Goal: Task Accomplishment & Management: Complete application form

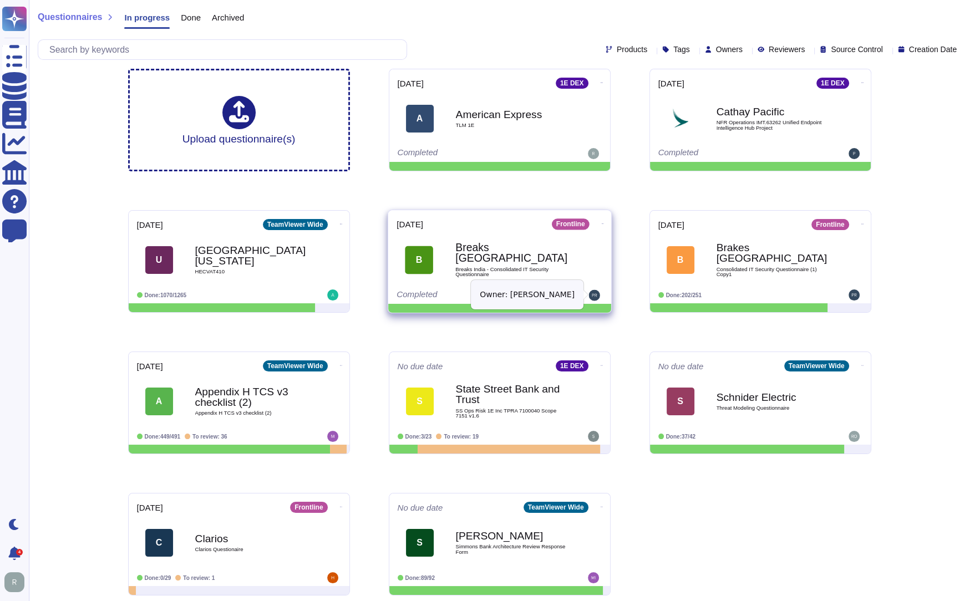
scroll to position [9, 0]
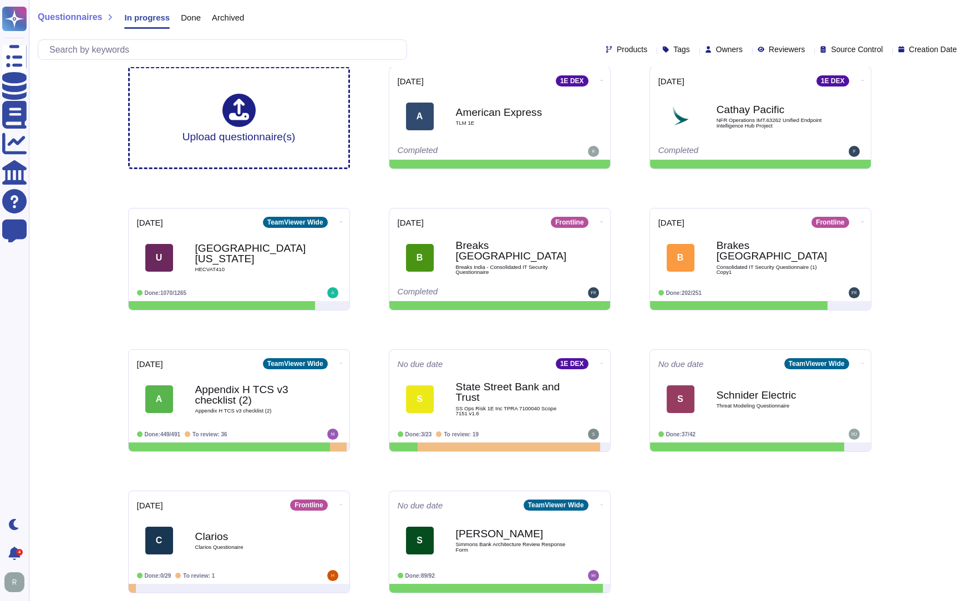
click at [193, 22] on span "Done" at bounding box center [191, 17] width 20 height 8
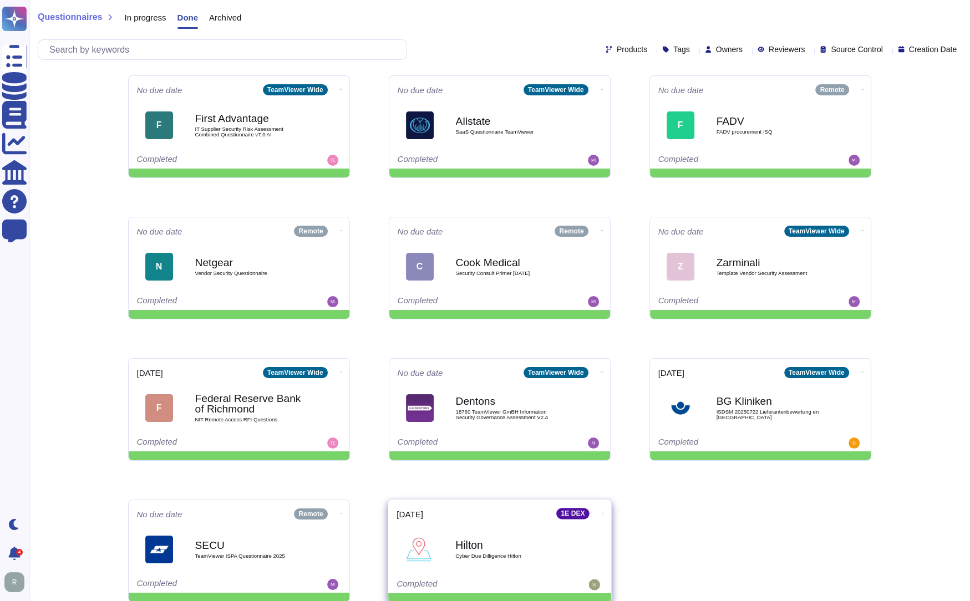
click at [491, 546] on b "Hilton" at bounding box center [511, 544] width 112 height 11
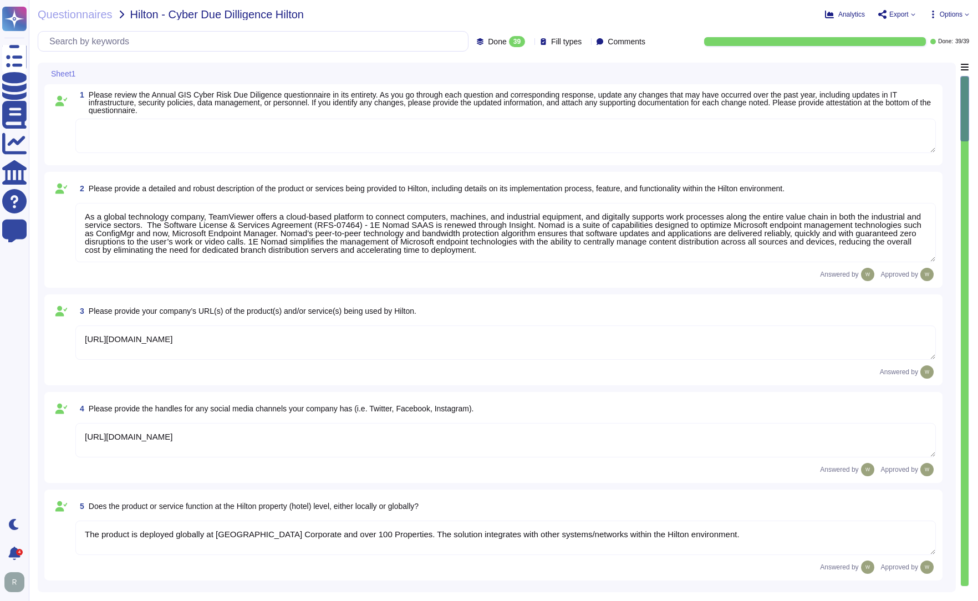
type textarea "As a global technology company, TeamViewer offers a cloud-based platform to con…"
type textarea "[URL][DOMAIN_NAME]"
type textarea "The product is deployed globally at [GEOGRAPHIC_DATA] Corporate and over 100 Pr…"
type textarea "The Security organization at TeamViewer is comprised of 40+ FTEs led by the Chi…"
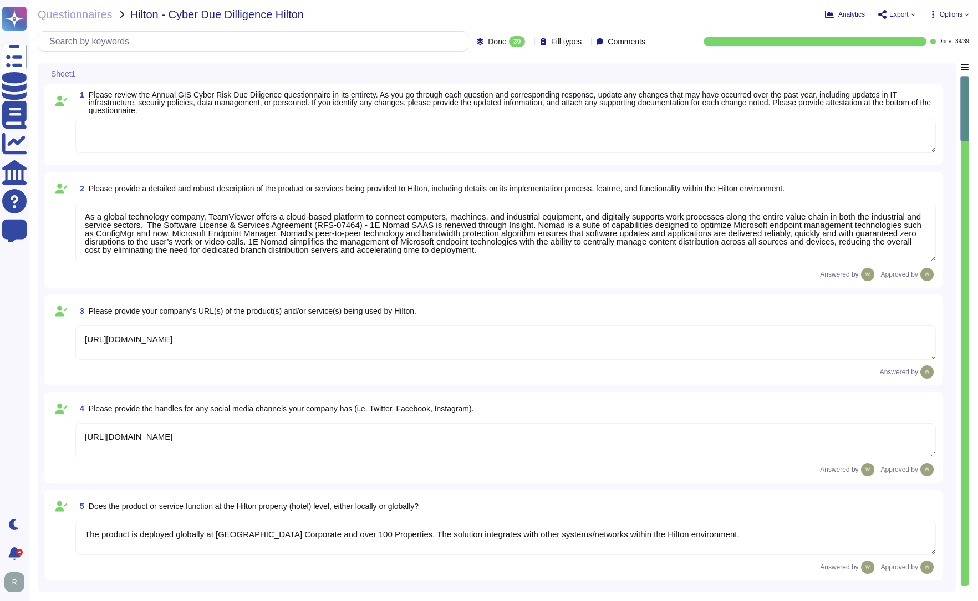
type textarea "At TeamViewer, we prioritize security training for our employees, conducting it…"
type textarea "New employees are trained for an average of two months as part of TeamViewer's …"
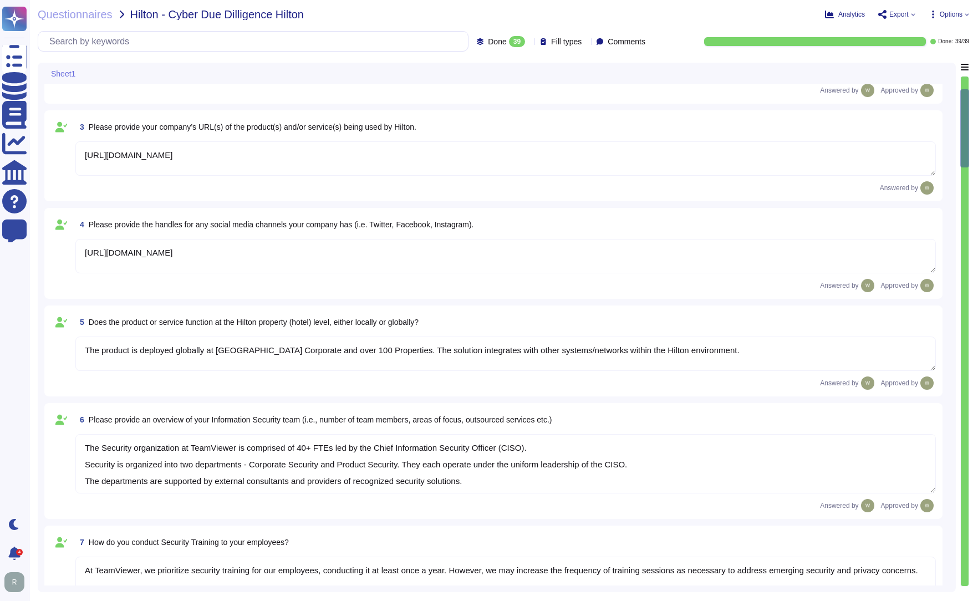
scroll to position [222, 0]
type textarea "TeamViewer Information Security Policy sets out TeamViewer’s high-level require…"
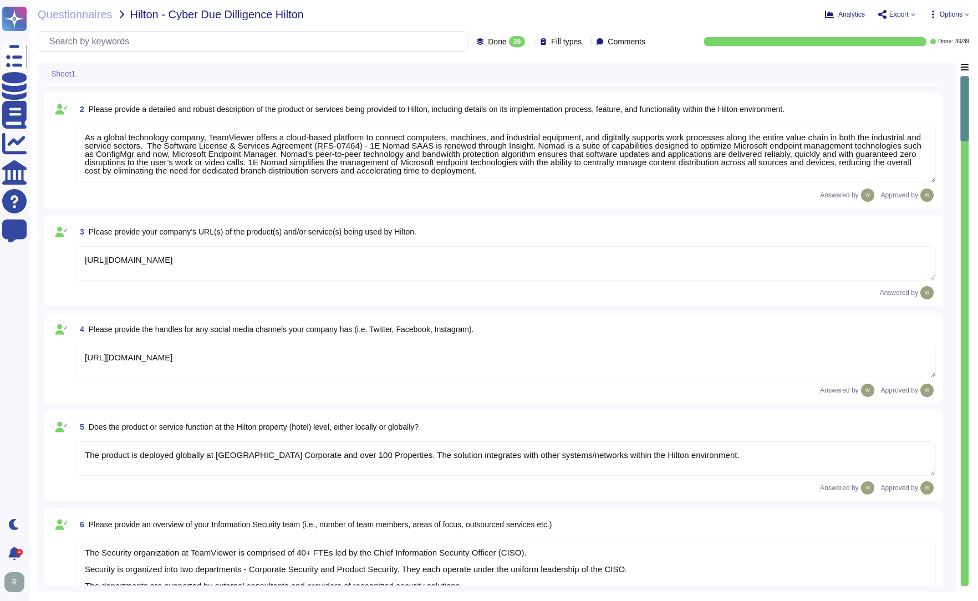
scroll to position [0, 0]
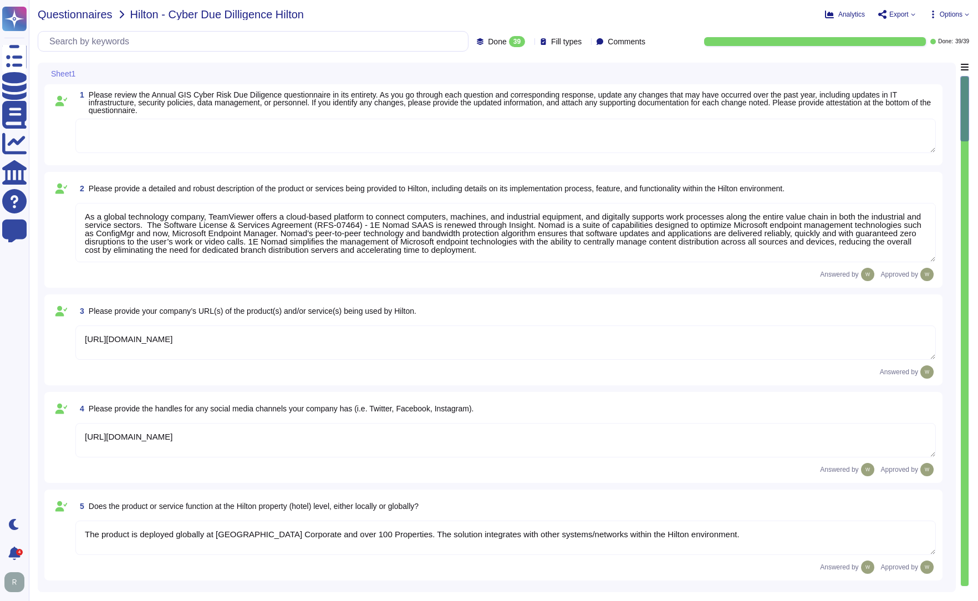
click at [86, 17] on span "Questionnaires" at bounding box center [75, 14] width 75 height 11
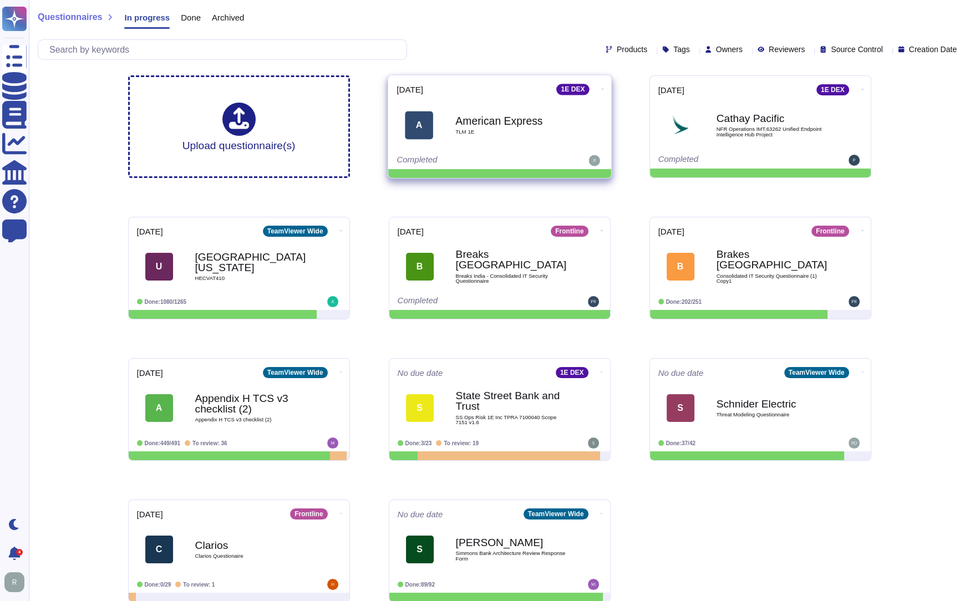
click at [479, 121] on b "American Express" at bounding box center [511, 120] width 112 height 11
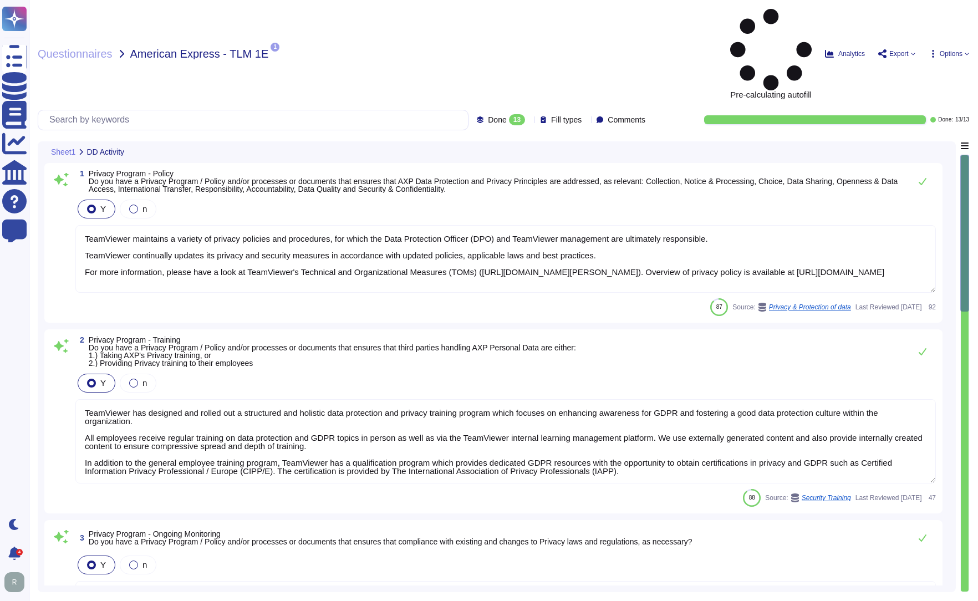
type textarea "TeamViewer maintains a variety of privacy policies and procedures, for which th…"
type textarea "TeamViewer has designed and rolled out a structured and holistic data protectio…"
type textarea "TeamViewer maintains comprehensive privacy policies and procedures for which th…"
type textarea "TeamViewer appointed an external data protection officer (DPO). TeamViewer esta…"
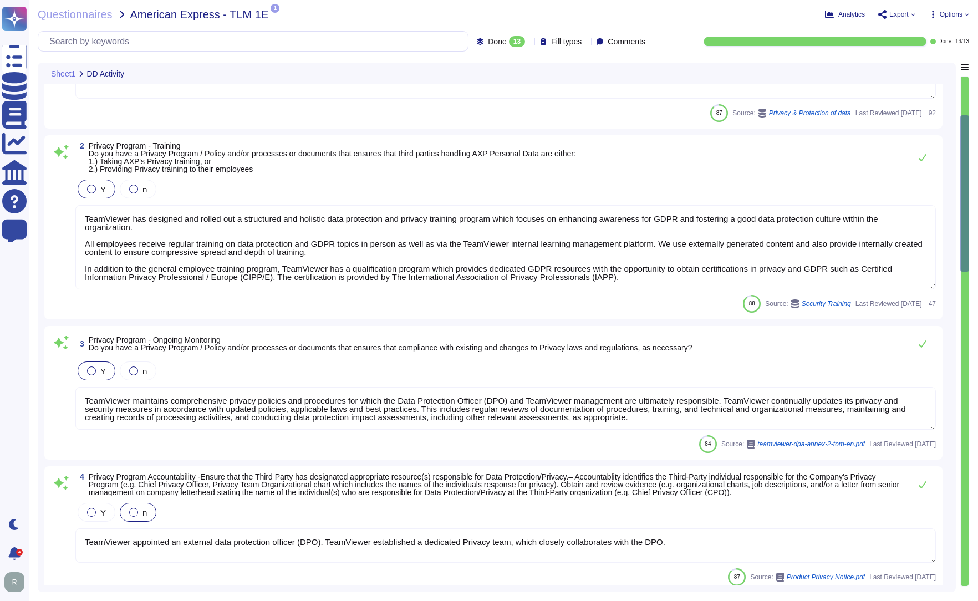
type textarea "Loremips dolo si ametcon, adipiscin, eli seddoe te incididunt utla etd magnaali…"
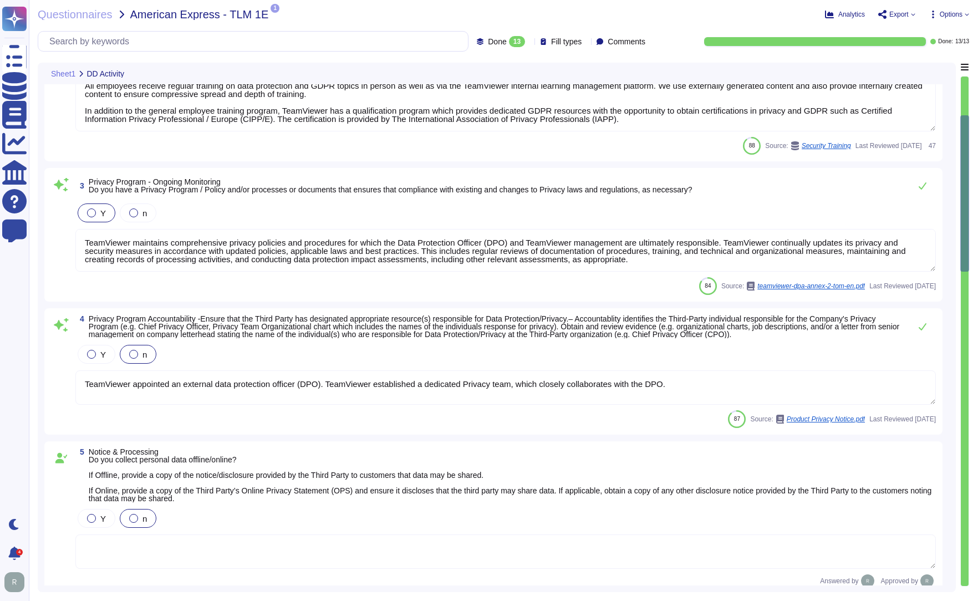
type textarea "No data is collected and re-purposed or re-sold."
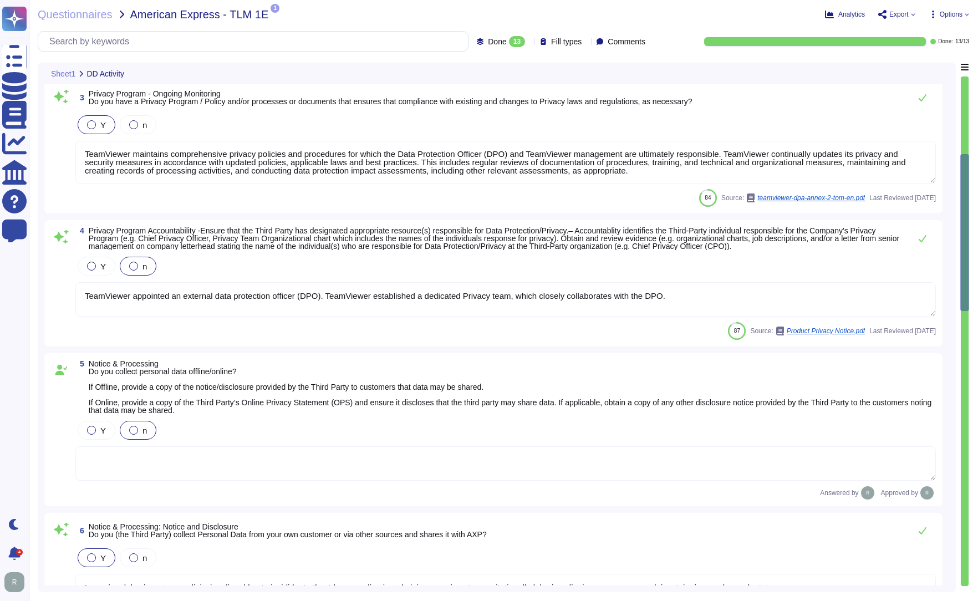
scroll to position [388, 0]
type textarea "Data subjects have a simple way to exercise their rights under the GDPR. For an…"
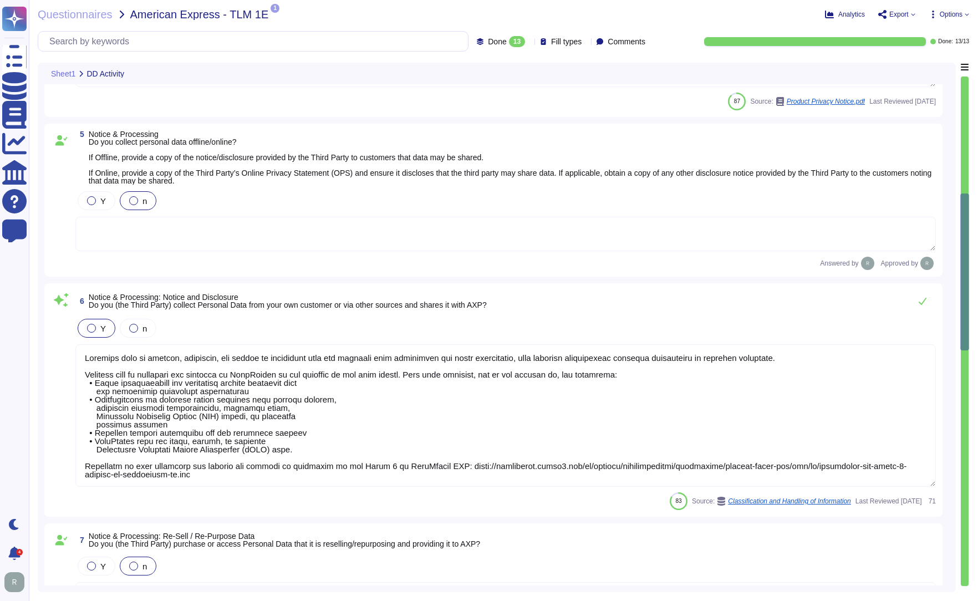
scroll to position [610, 0]
type textarea "Please for the latest version refer to public available document present on [DO…"
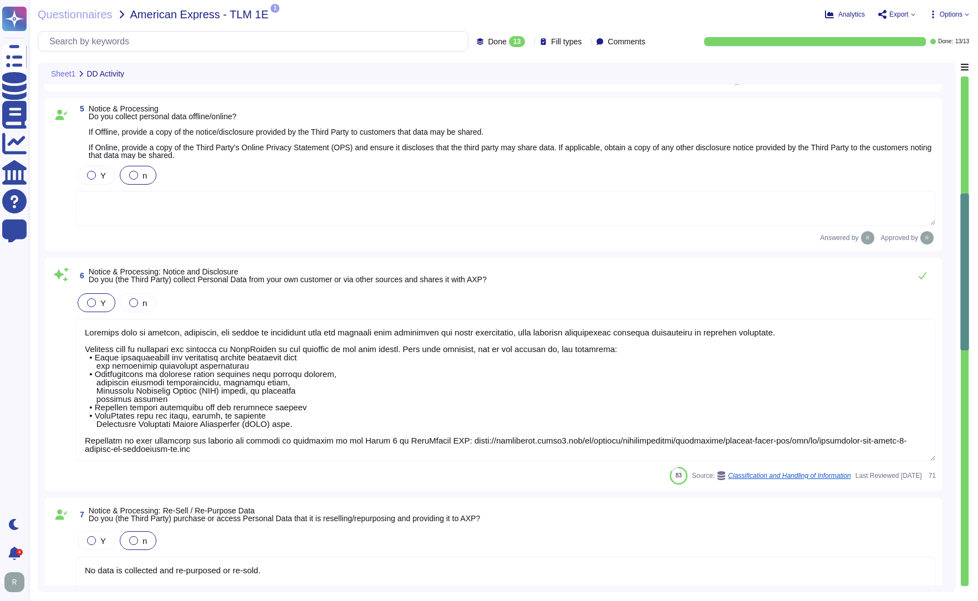
scroll to position [1, 0]
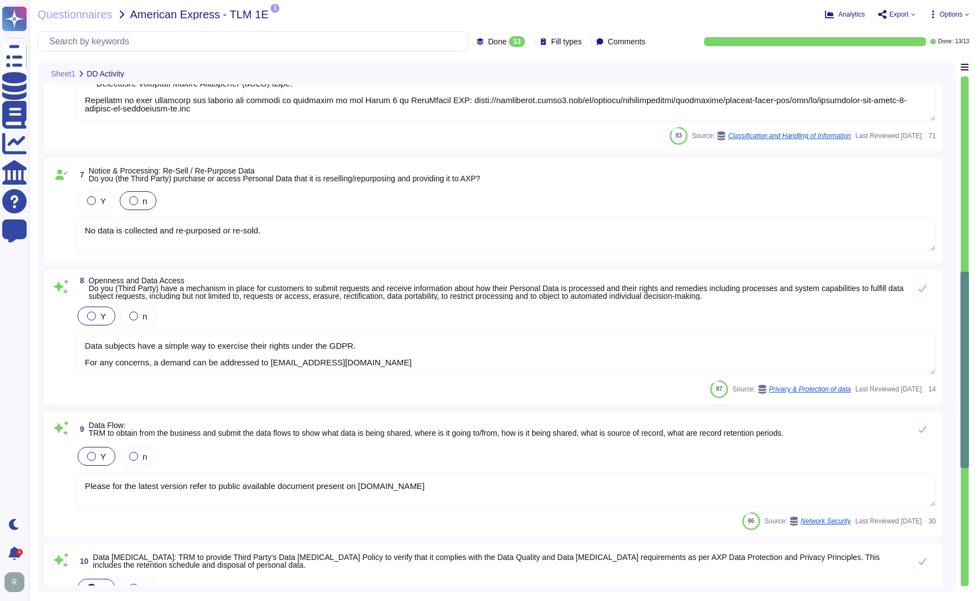
type textarea "TeamViewer complies with applicable data protection laws, including the GDPR, a…"
type textarea "Yes, our organization has implemented robust procedures for the development and…"
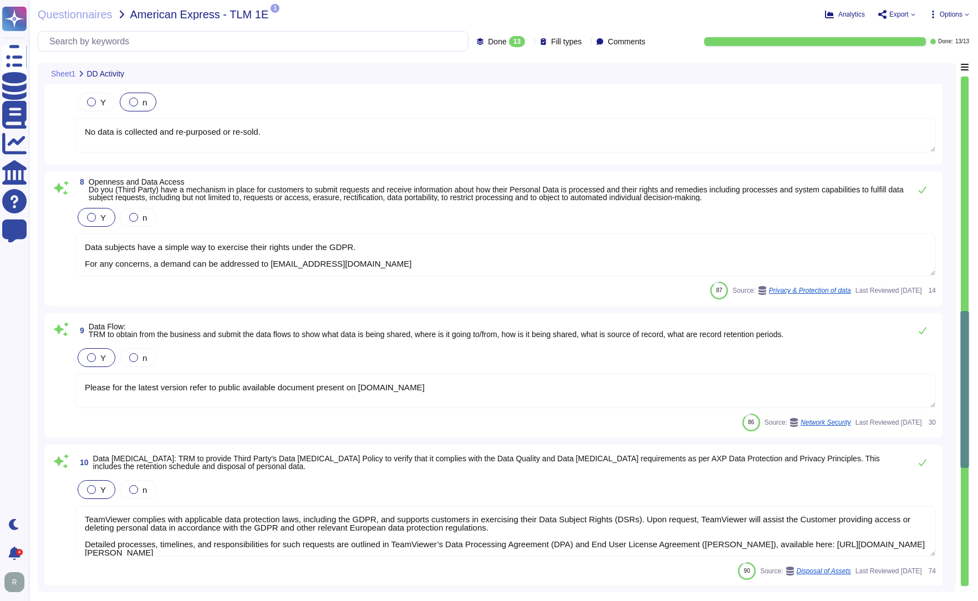
scroll to position [1053, 0]
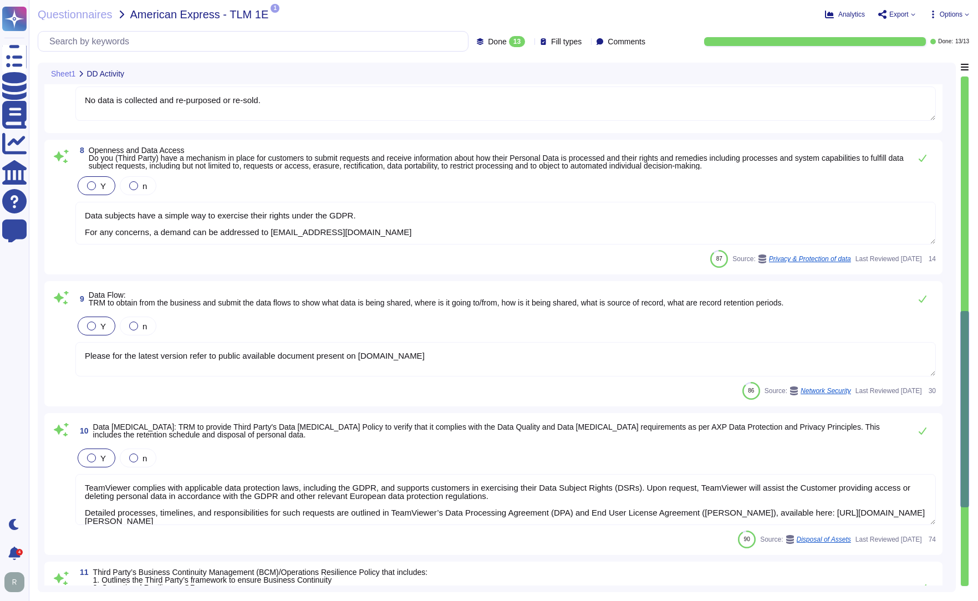
type textarea "Yes, TeamViewer maintains a comprehensive set of independent audit reports and …"
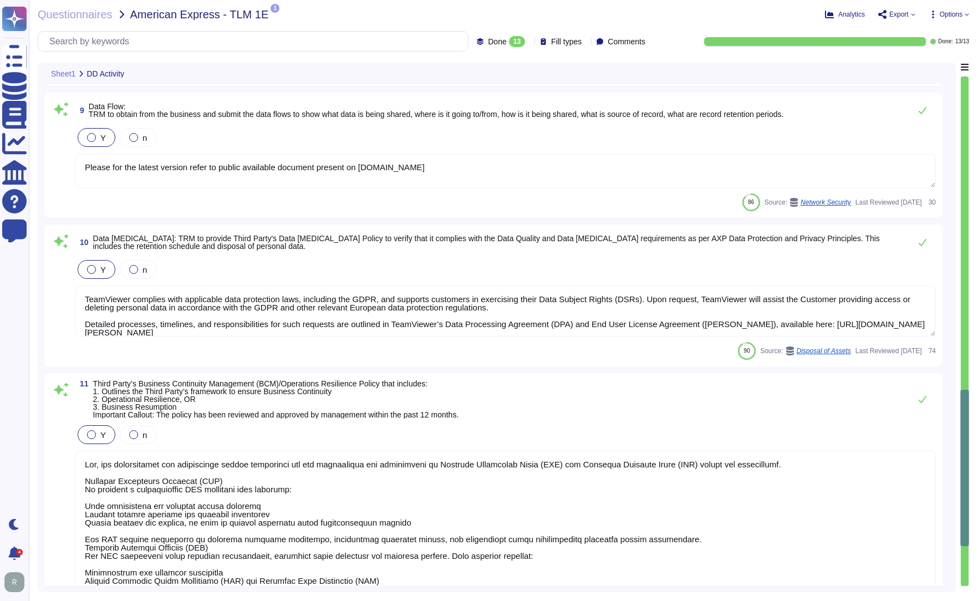
scroll to position [1330, 0]
type textarea "The TeamViewer Supplier and Business Partner Code of Conduct extends the provis…"
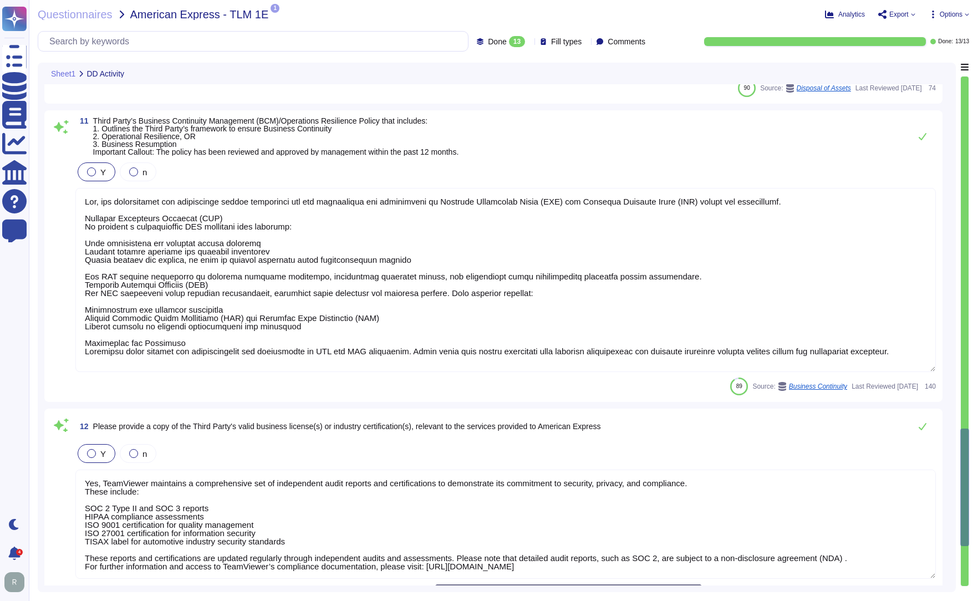
scroll to position [1497, 0]
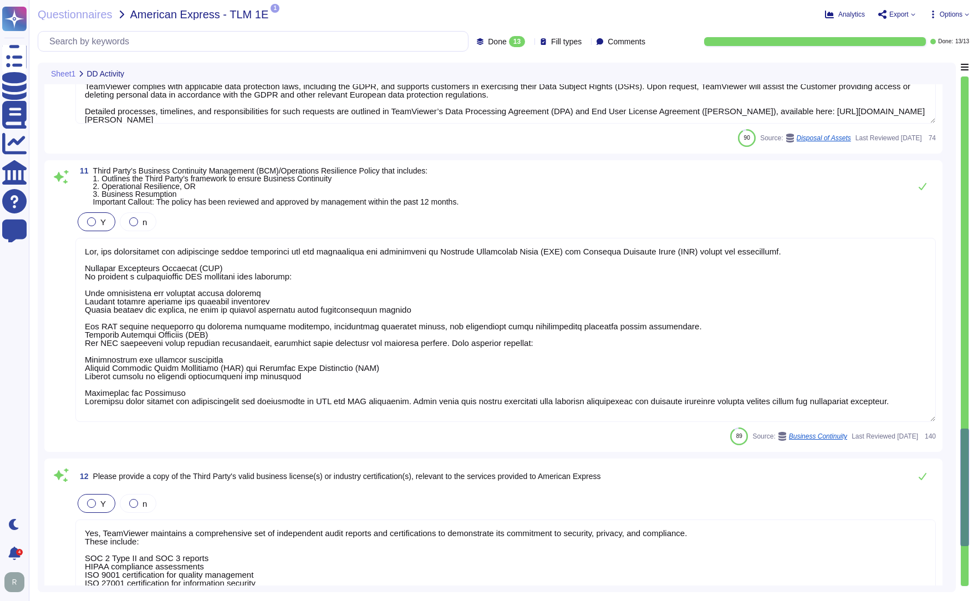
type textarea "Data subjects have a simple way to exercise their rights under the GDPR. For an…"
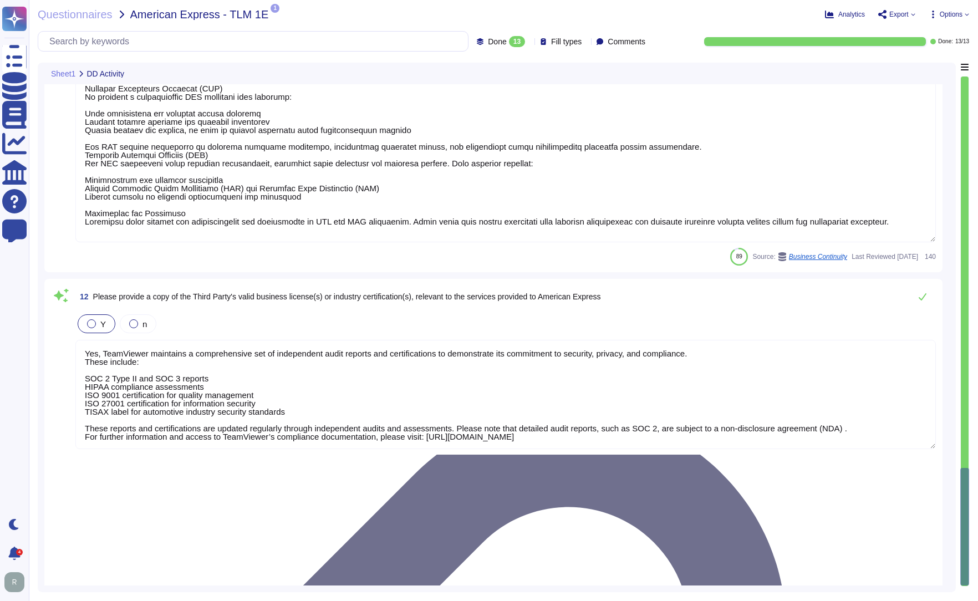
scroll to position [1, 0]
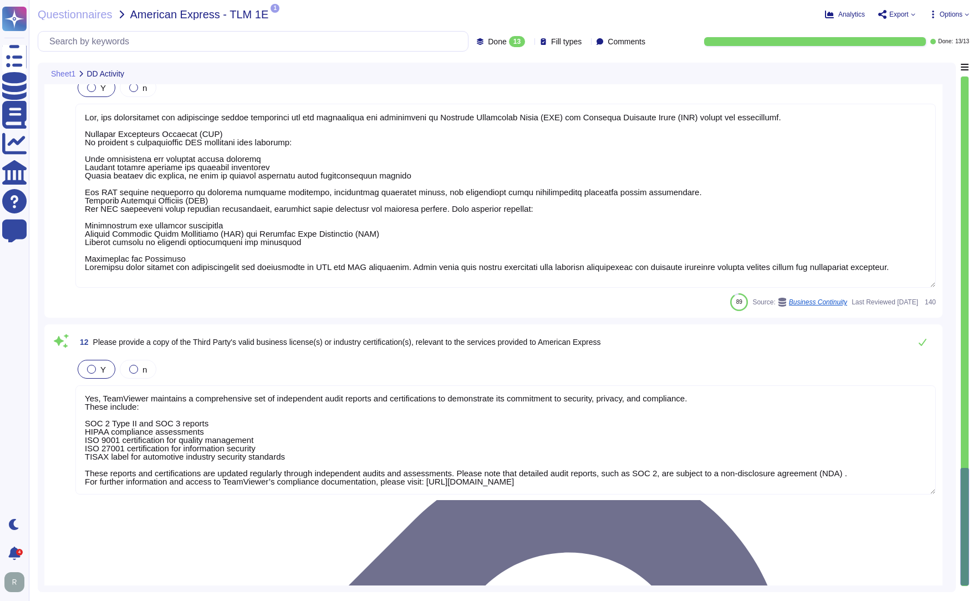
type textarea "Please for the latest version refer to public available document present on [DO…"
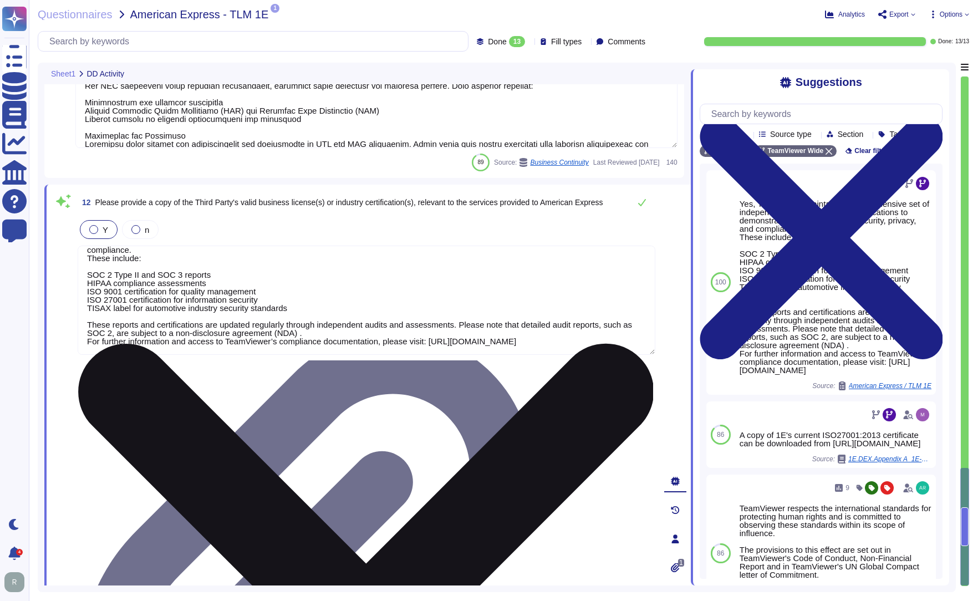
scroll to position [1713, 0]
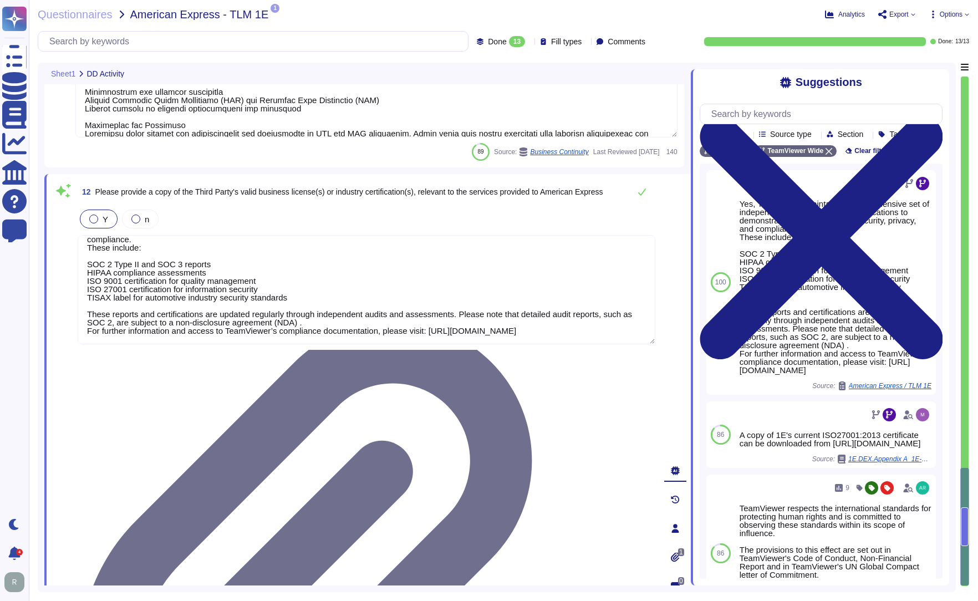
click at [672, 524] on icon at bounding box center [674, 528] width 7 height 9
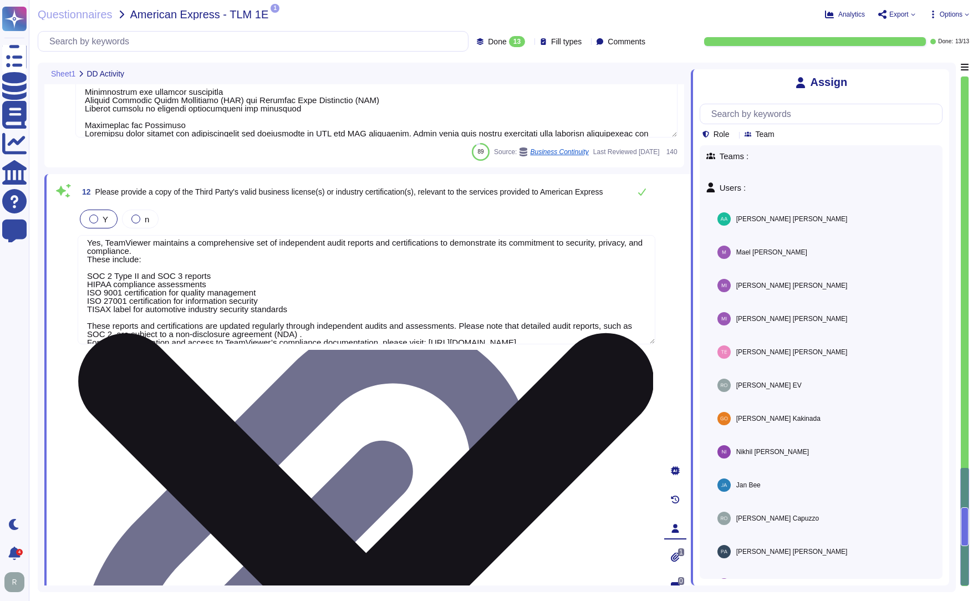
scroll to position [0, 0]
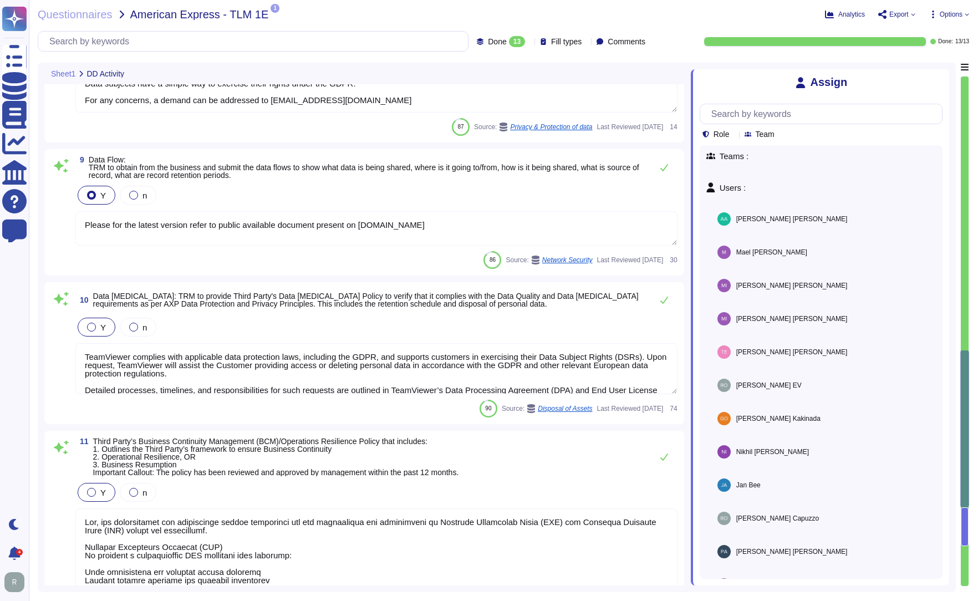
type textarea "No data is collected and re-purposed or re-sold."
type textarea "Data subjects have a simple way to exercise their rights under the GDPR. For an…"
type textarea "Please for the latest version refer to public available document present on [DO…"
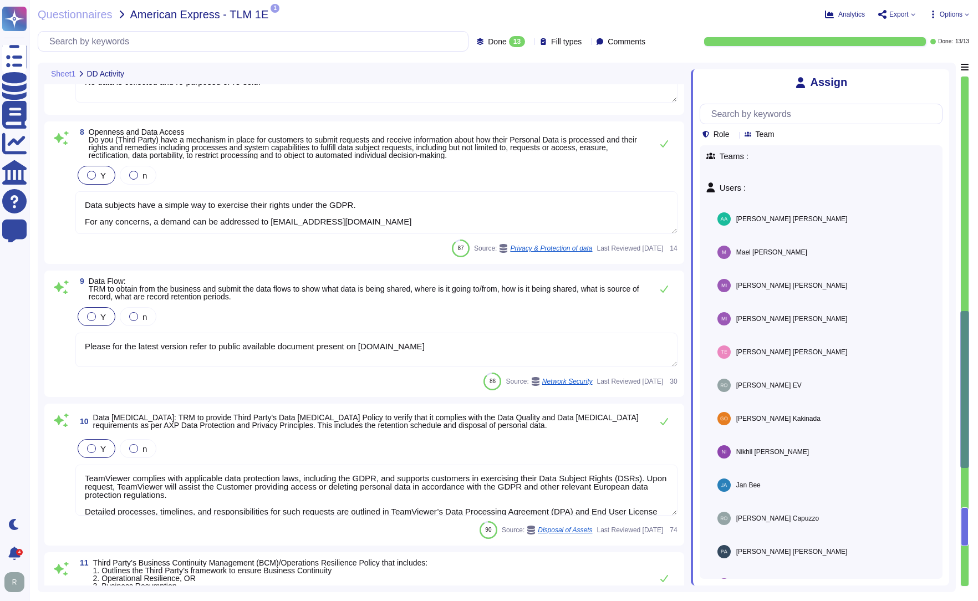
type textarea "Loremips dolo si ametcon, adipiscin, eli seddoe te incididunt utla etd magnaali…"
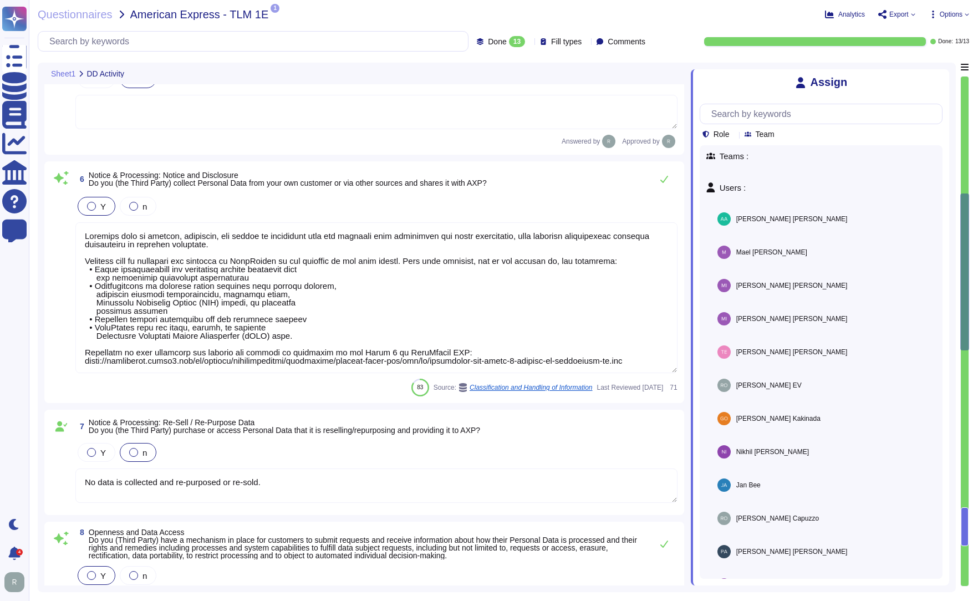
type textarea "TeamViewer has designed and rolled out a structured and holistic data protectio…"
type textarea "TeamViewer maintains comprehensive privacy policies and procedures for which th…"
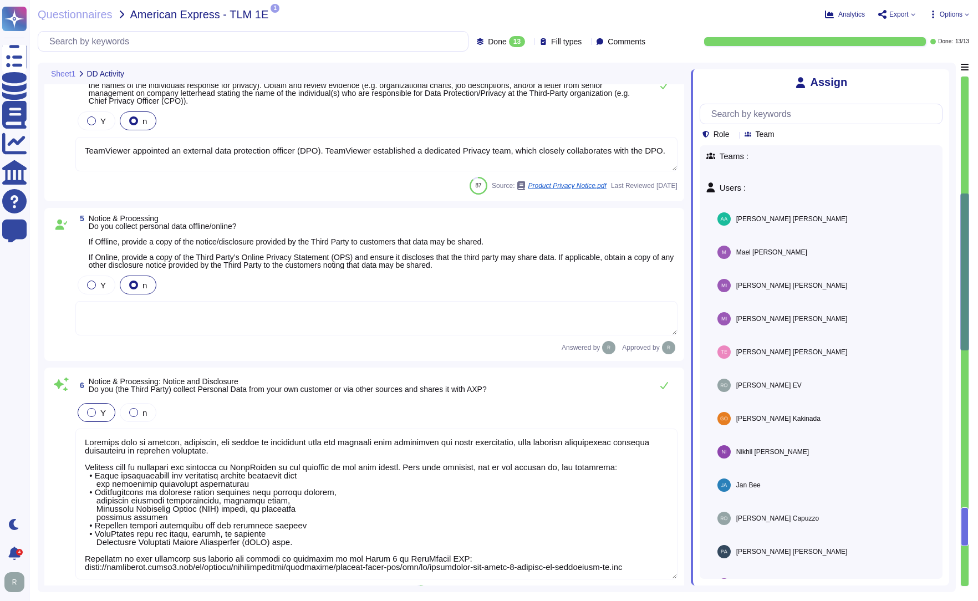
type textarea "TeamViewer appointed an external data protection officer (DPO). TeamViewer esta…"
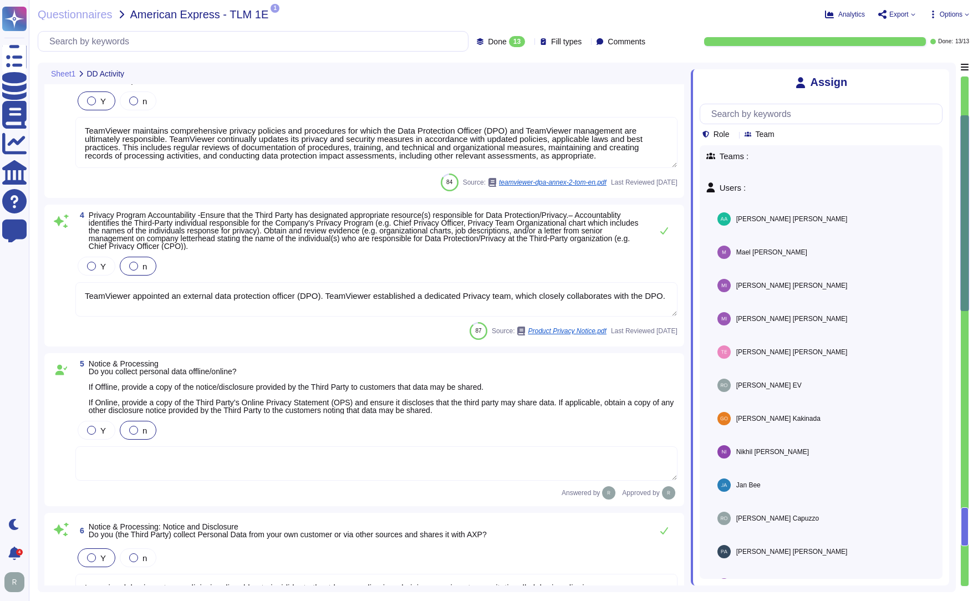
type textarea "TeamViewer maintains a variety of privacy policies and procedures, for which th…"
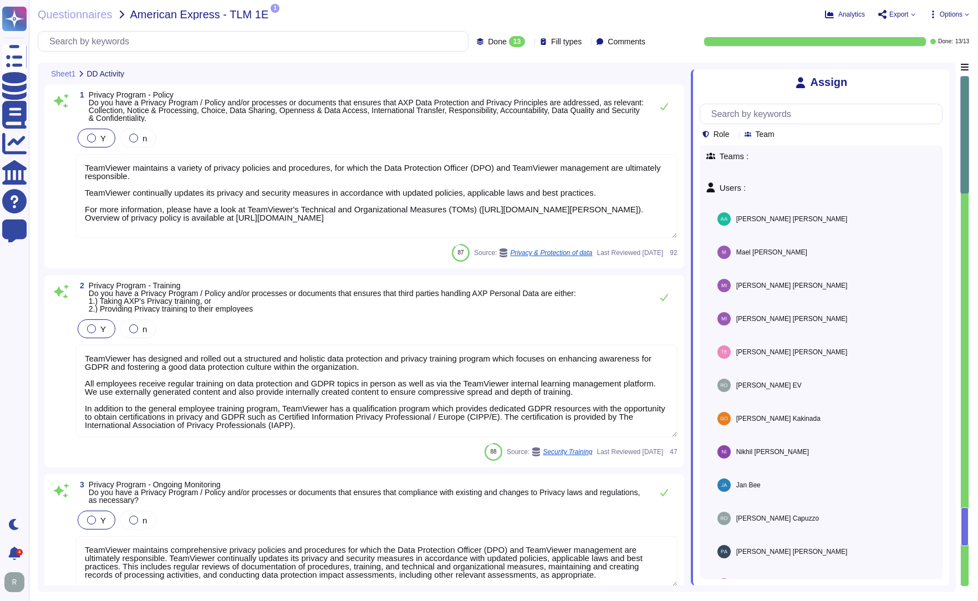
click at [962, 519] on div at bounding box center [965, 526] width 8 height 39
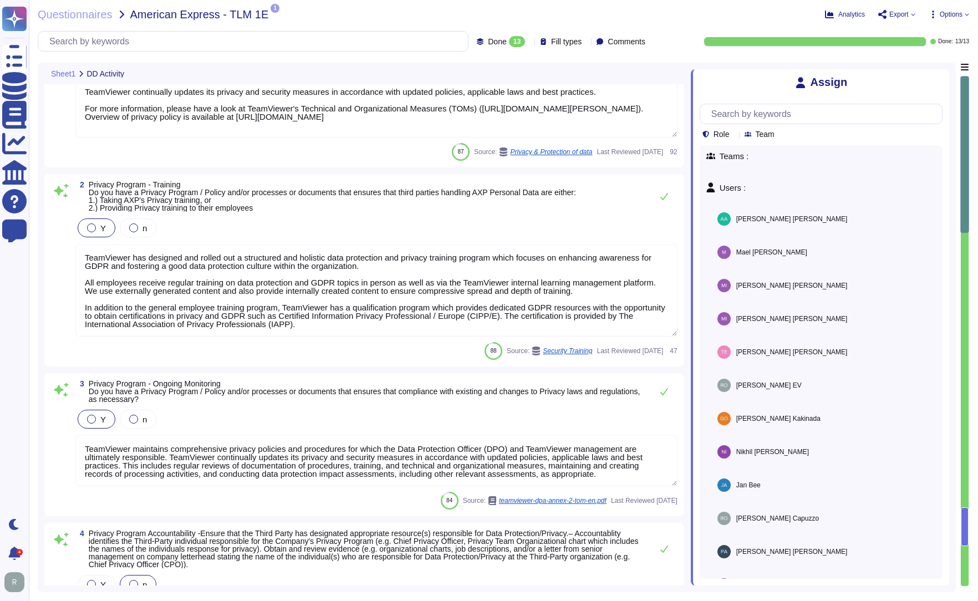
type textarea "Loremips dolo si ametcon, adipiscin, eli seddoe te incididunt utla etd magnaali…"
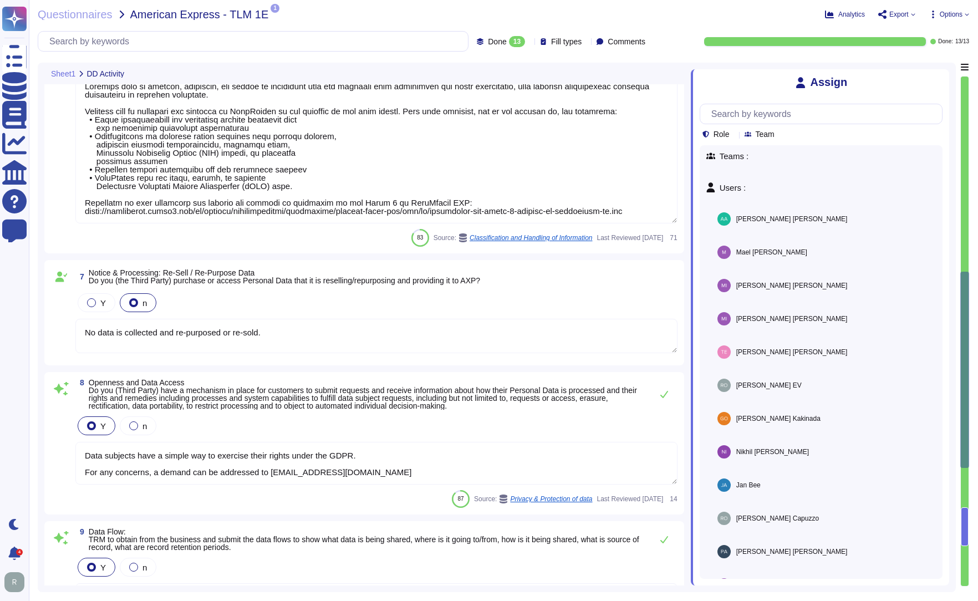
type textarea "No data is collected and re-purposed or re-sold."
type textarea "Data subjects have a simple way to exercise their rights under the GDPR. For an…"
type textarea "Please for the latest version refer to public available document present on [DO…"
type textarea "TeamViewer complies with applicable data protection laws, including the GDPR, a…"
type textarea "Yes, our organization has implemented robust procedures for the development and…"
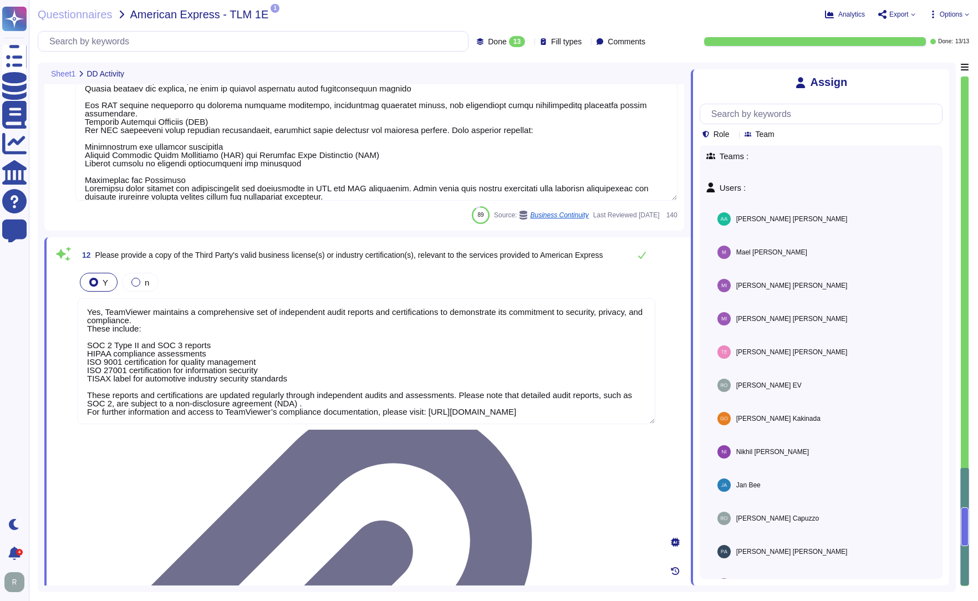
type textarea "Yes, TeamViewer maintains a comprehensive set of independent audit reports and …"
type textarea "The TeamViewer Supplier and Business Partner Code of Conduct extends the provis…"
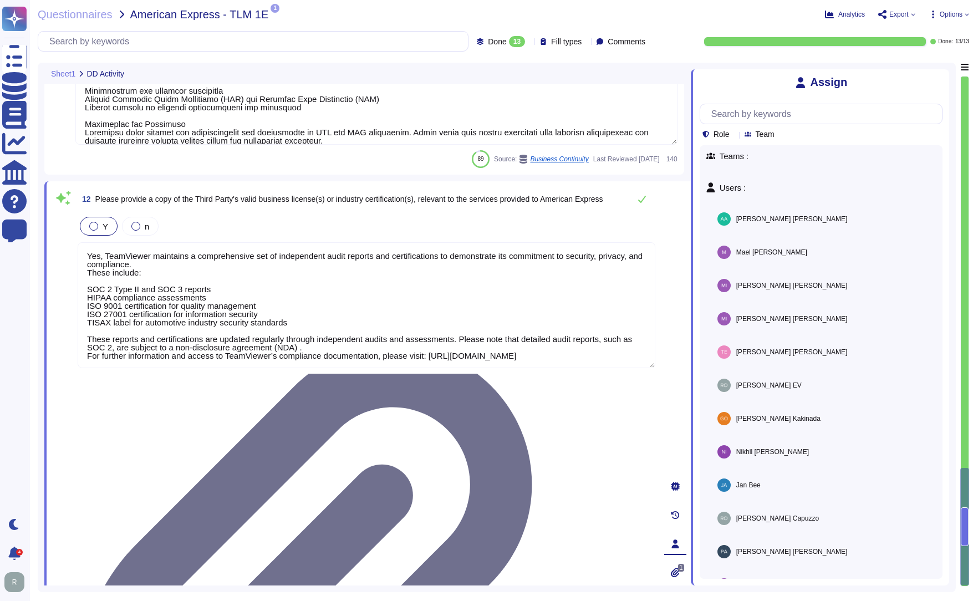
type textarea "TeamViewer complies with applicable data protection laws, including the GDPR, a…"
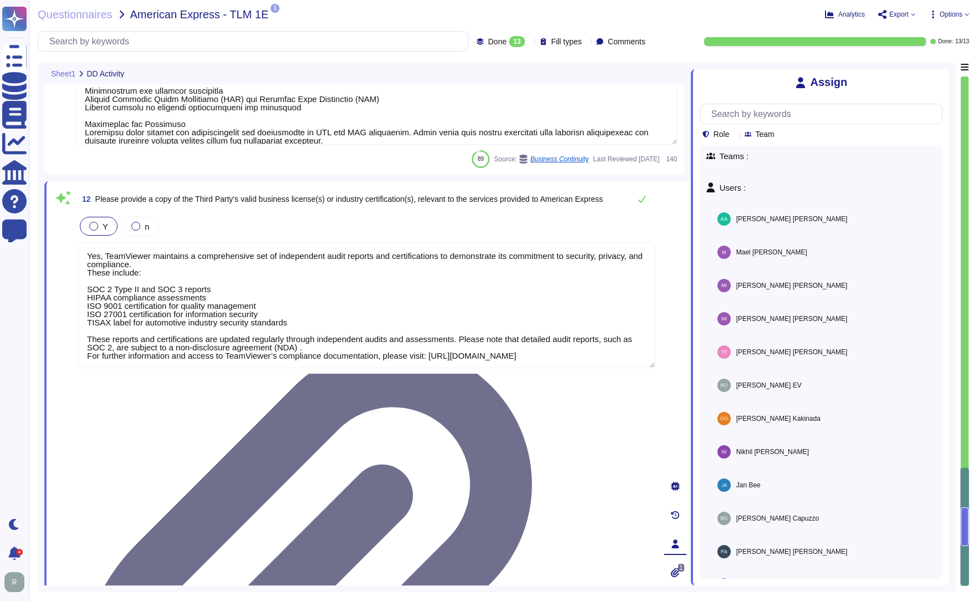
type textarea "TeamViewer complies with applicable data protection laws, including the GDPR, a…"
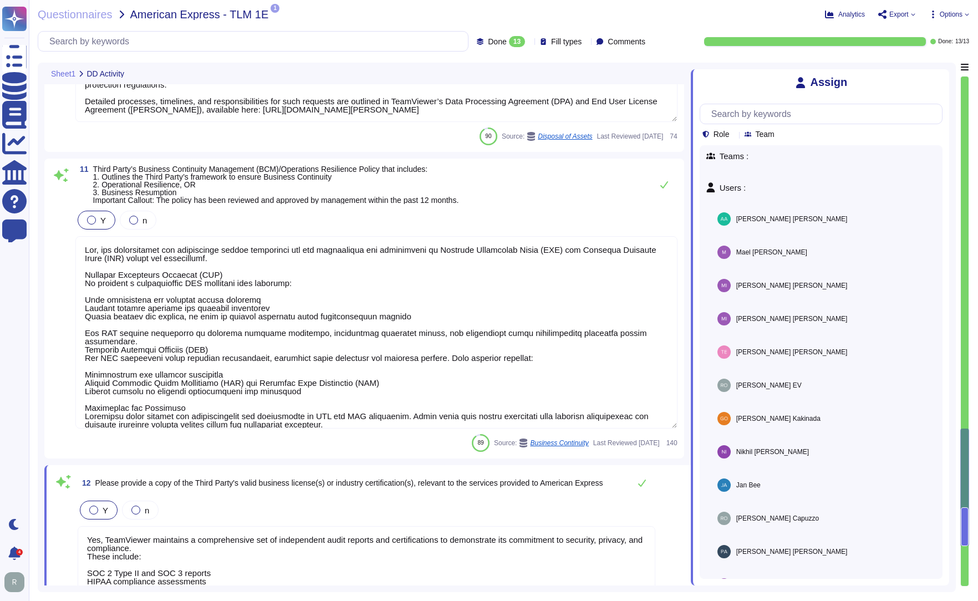
type textarea "Please for the latest version refer to public available document present on [DO…"
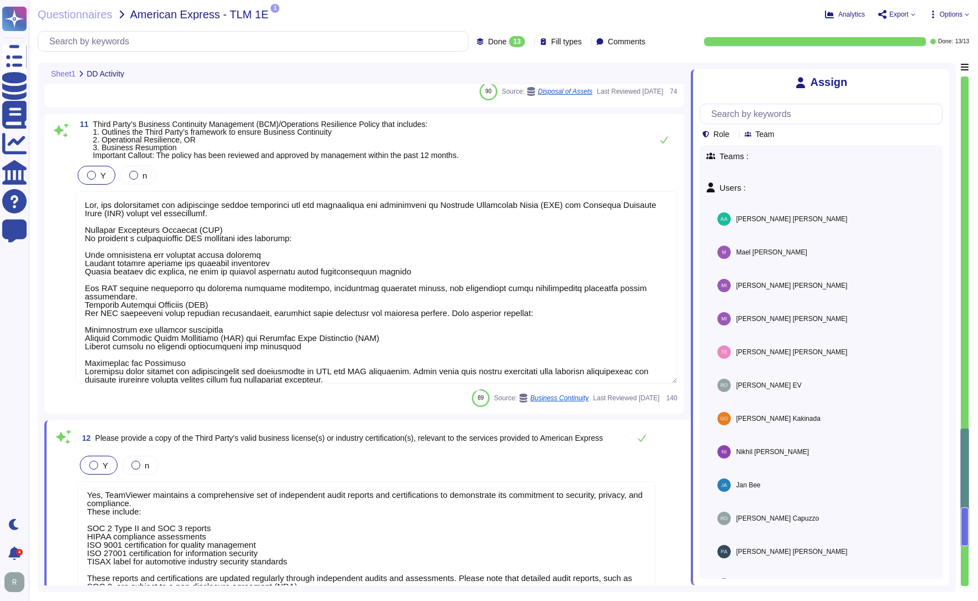
scroll to position [1, 0]
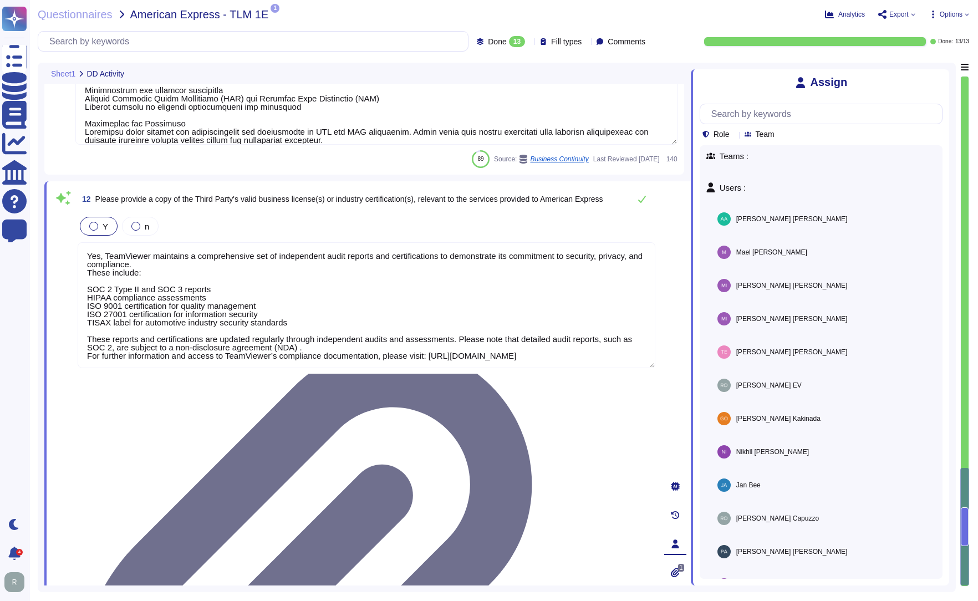
type textarea "TeamViewer complies with applicable data protection laws, including the GDPR, a…"
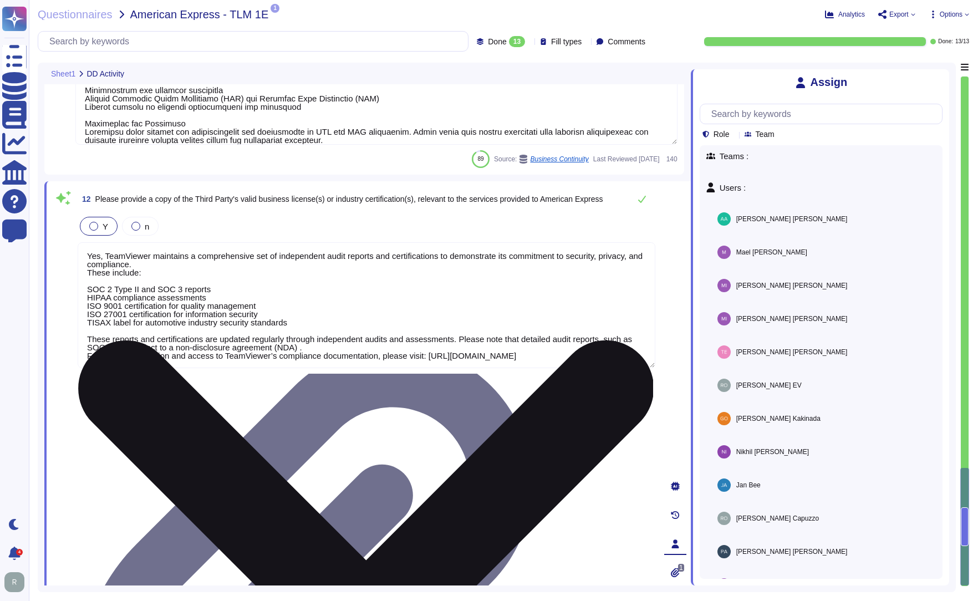
type textarea "TeamViewer complies with applicable data protection laws, including the GDPR, a…"
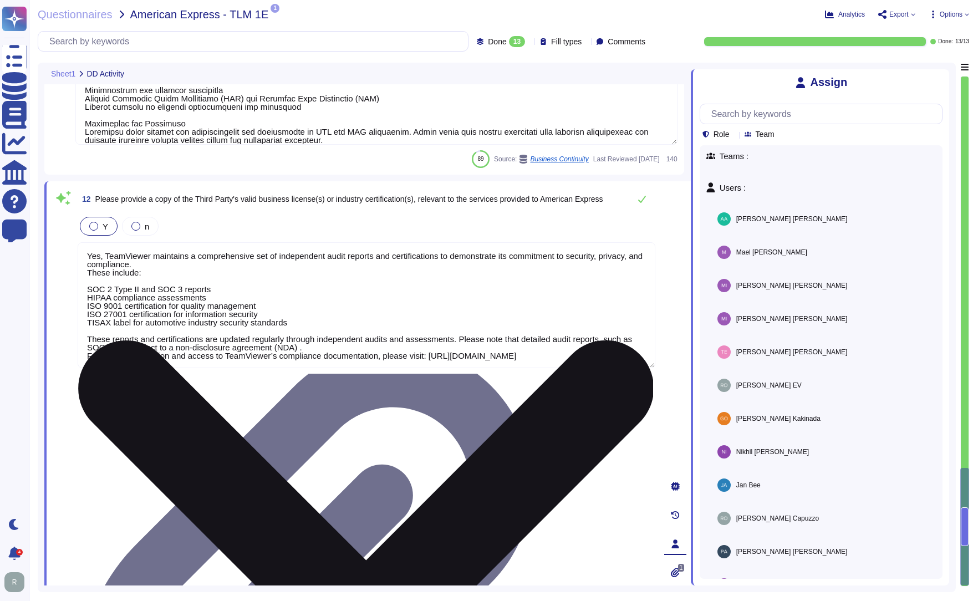
click at [327, 252] on textarea "Yes, TeamViewer maintains a comprehensive set of independent audit reports and …" at bounding box center [367, 305] width 578 height 126
type textarea "TeamViewer complies with applicable data protection laws, including the GDPR, a…"
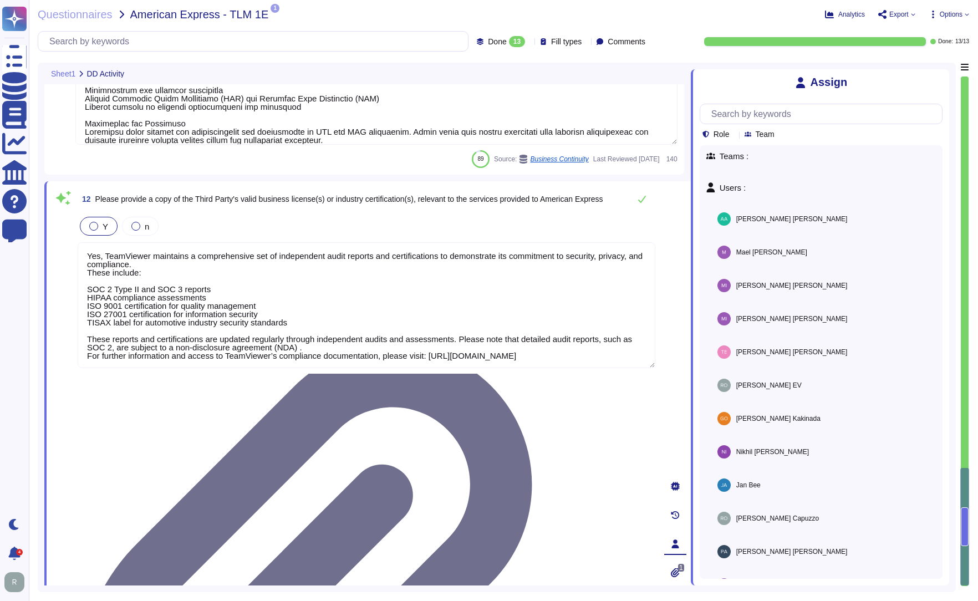
type textarea "TeamViewer complies with applicable data protection laws, including the GDPR, a…"
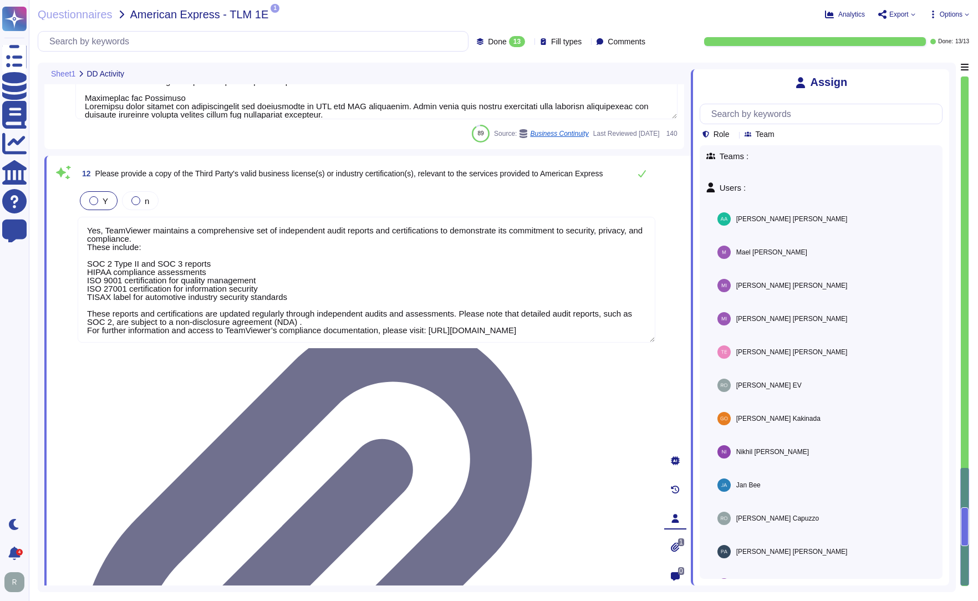
type textarea "TeamViewer complies with applicable data protection laws, including the GDPR, a…"
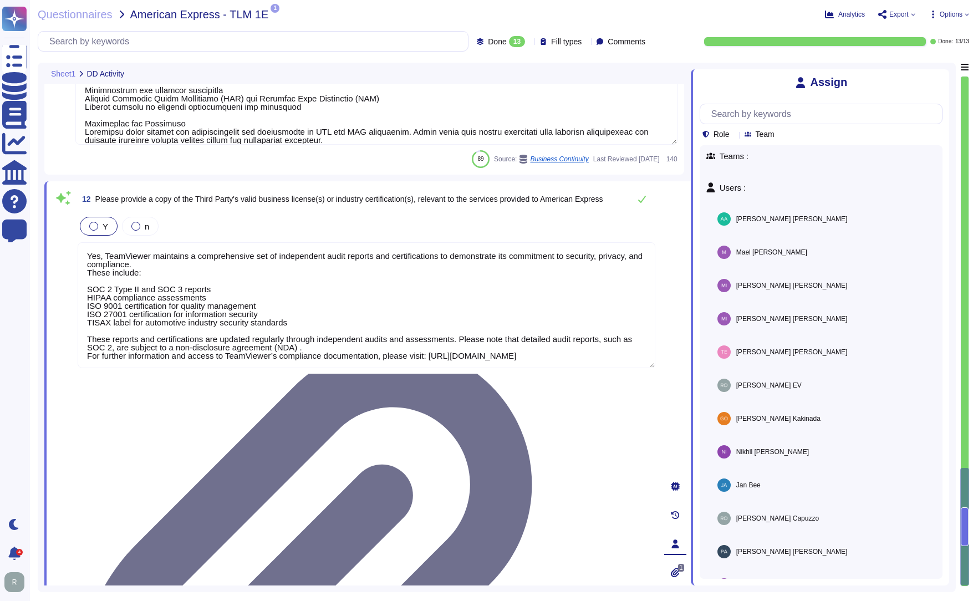
drag, startPoint x: 963, startPoint y: 514, endPoint x: 962, endPoint y: 409, distance: 104.8
click at [962, 409] on div at bounding box center [964, 331] width 9 height 511
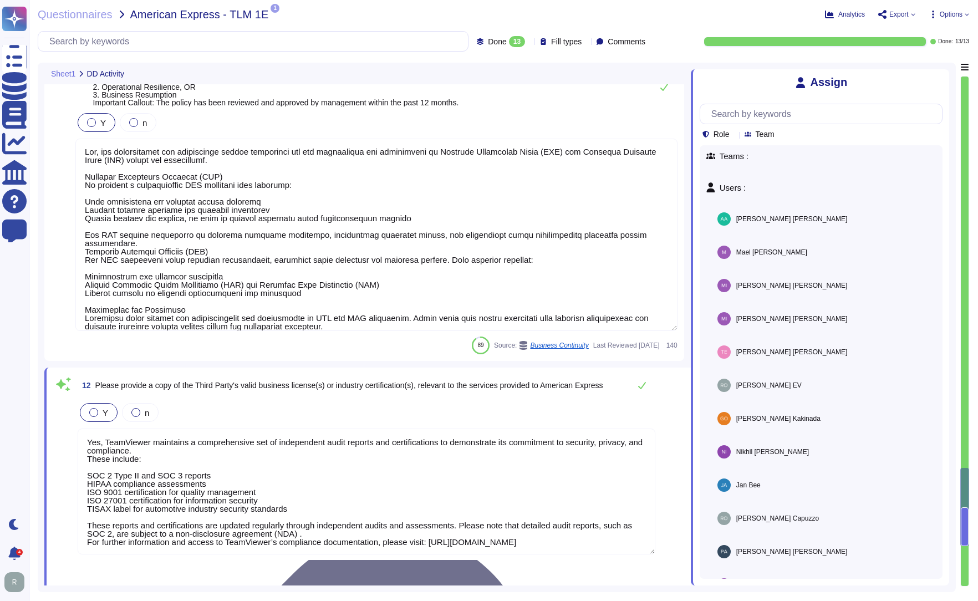
type textarea "Please for the latest version refer to public available document present on [DO…"
click at [962, 409] on div at bounding box center [965, 330] width 8 height 509
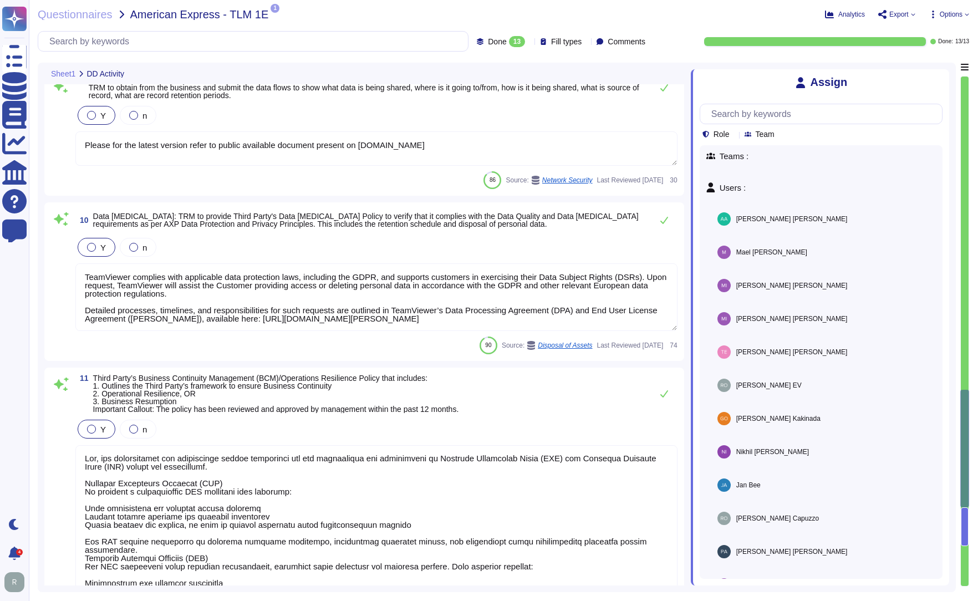
type textarea "No data is collected and re-purposed or re-sold."
type textarea "Data subjects have a simple way to exercise their rights under the GDPR. For an…"
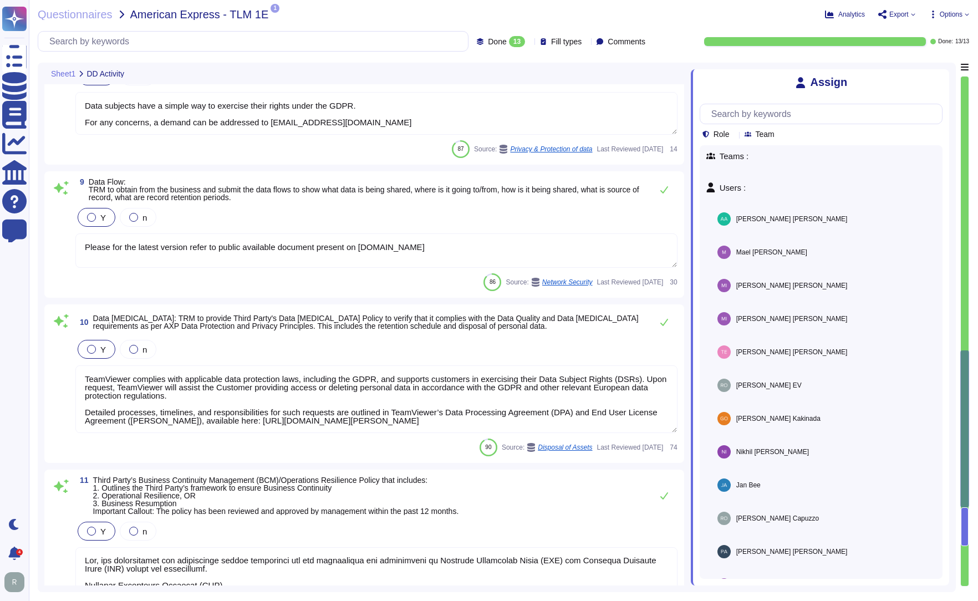
type textarea "Loremips dolo si ametcon, adipiscin, eli seddoe te incididunt utla etd magnaali…"
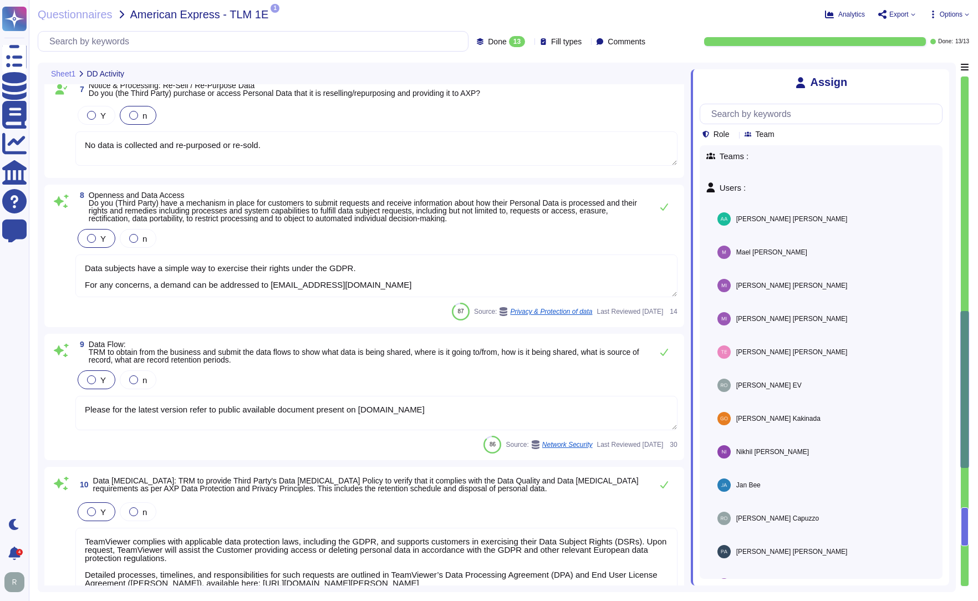
scroll to position [1027, 0]
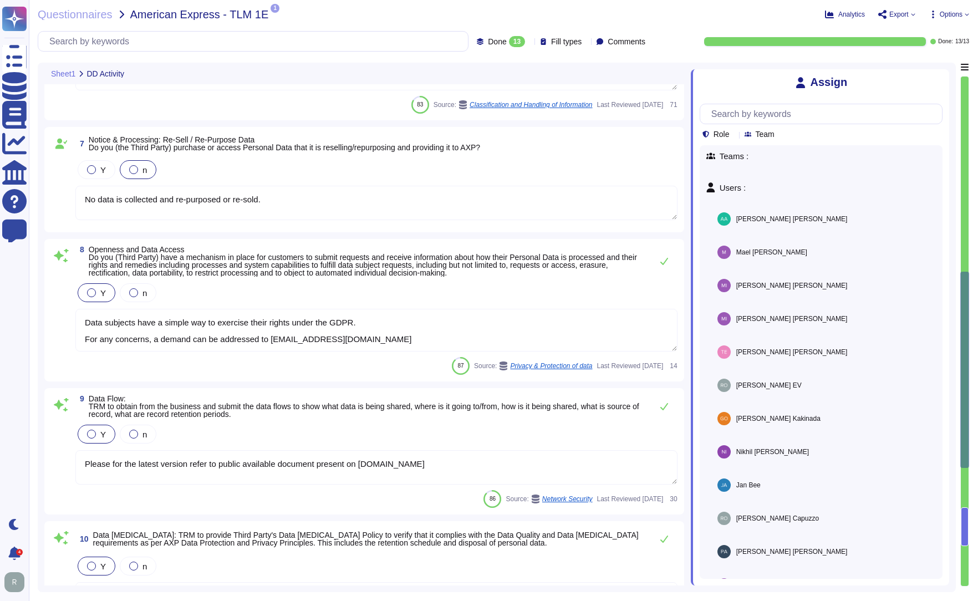
click at [328, 417] on span "Data Flow: TRM to obtain from the business and submit the data flows to show wh…" at bounding box center [368, 406] width 558 height 23
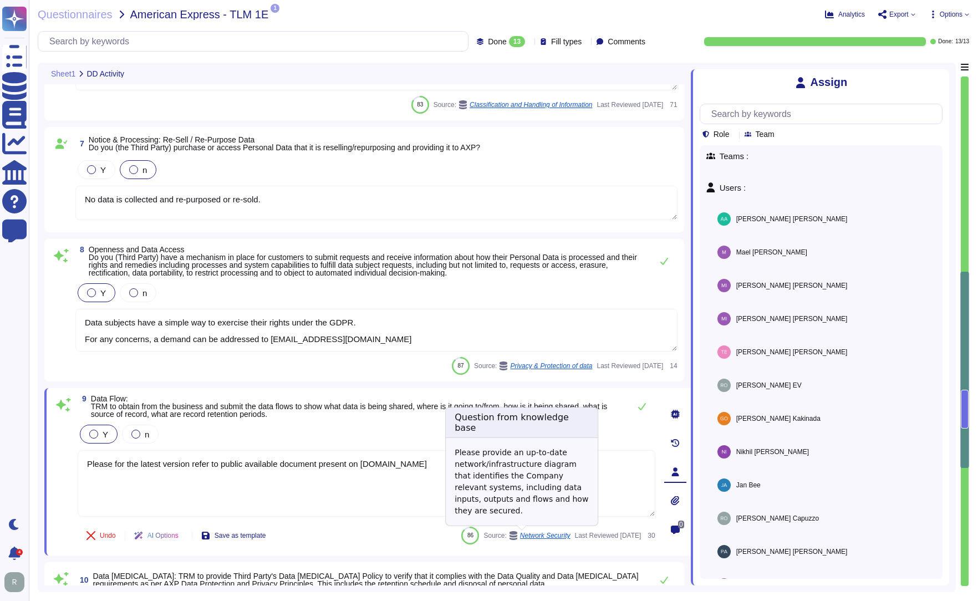
click at [532, 536] on span "Network Security" at bounding box center [545, 535] width 50 height 7
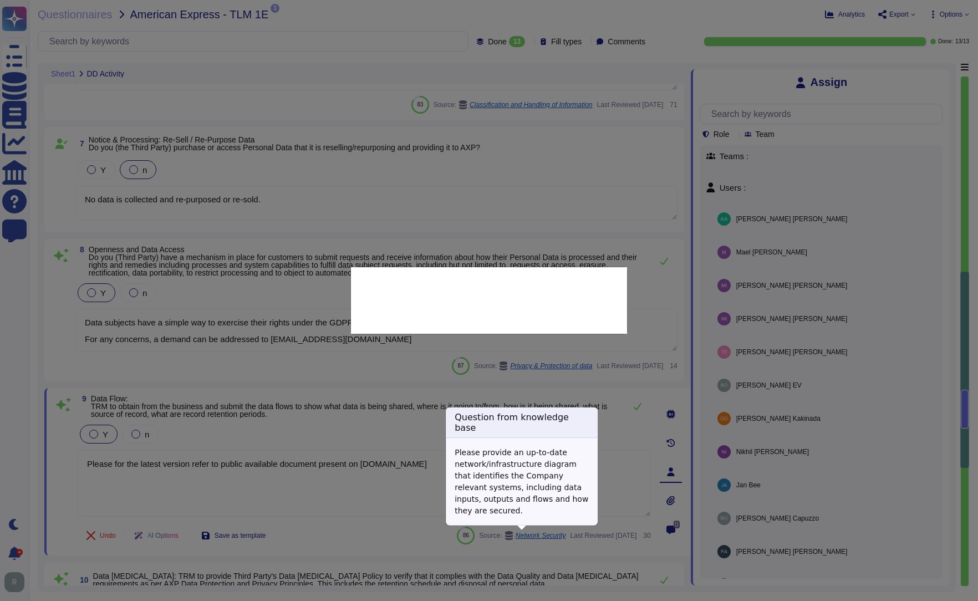
type textarea "Please provide an up-to-date network/infrastructure diagram that identifies the…"
type textarea "Please for the latest version refer to public available document present on [DO…"
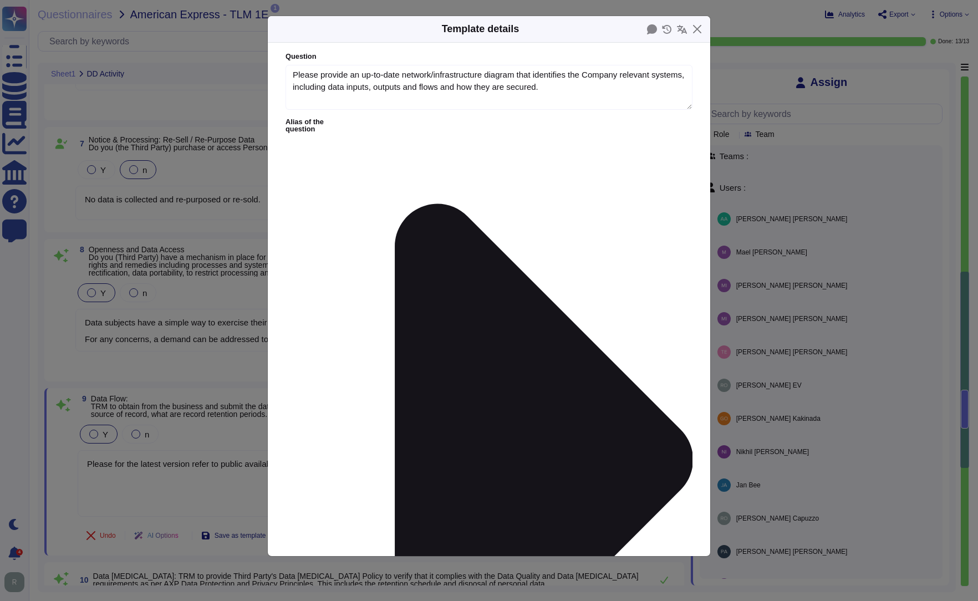
type textarea "Please provide an up-to-date network/infrastructure diagram that identifies the…"
type textarea "Please for the latest version refer to public available document present on [DO…"
click at [700, 34] on button "Close" at bounding box center [696, 29] width 17 height 17
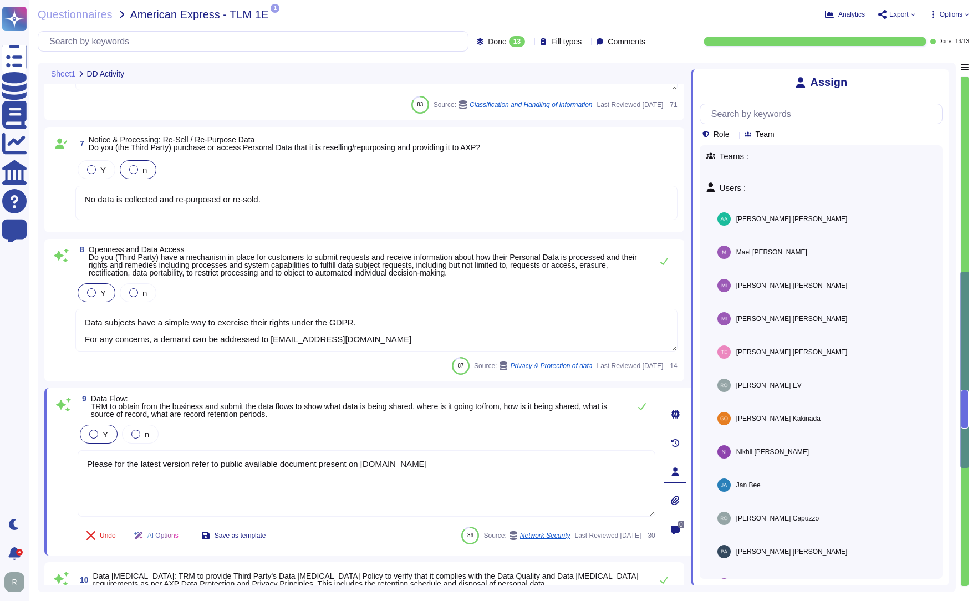
click at [672, 414] on icon at bounding box center [675, 414] width 9 height 9
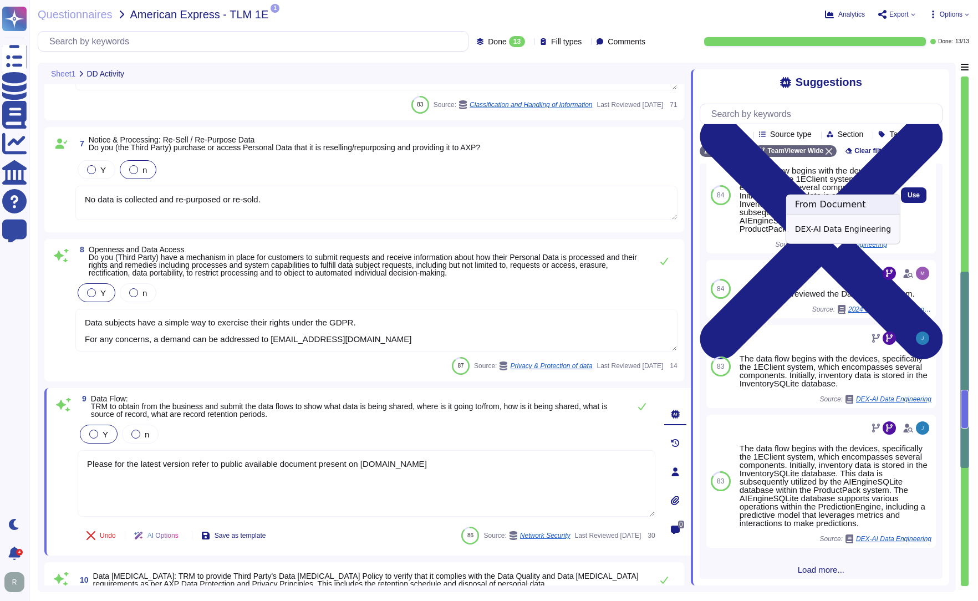
scroll to position [98, 0]
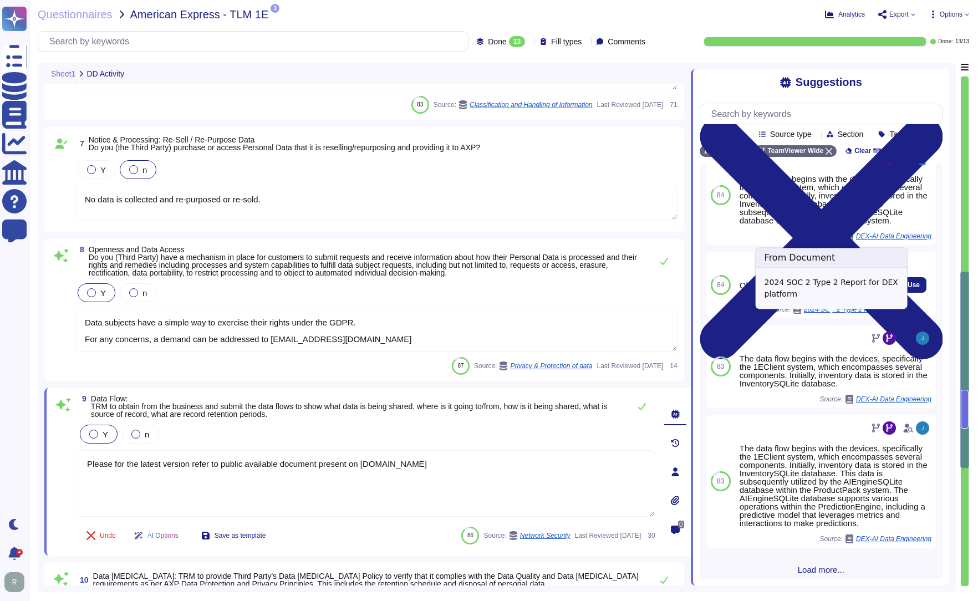
click at [838, 313] on span "2024 SOC 2 Type 2 Report for DEX platform" at bounding box center [845, 309] width 83 height 7
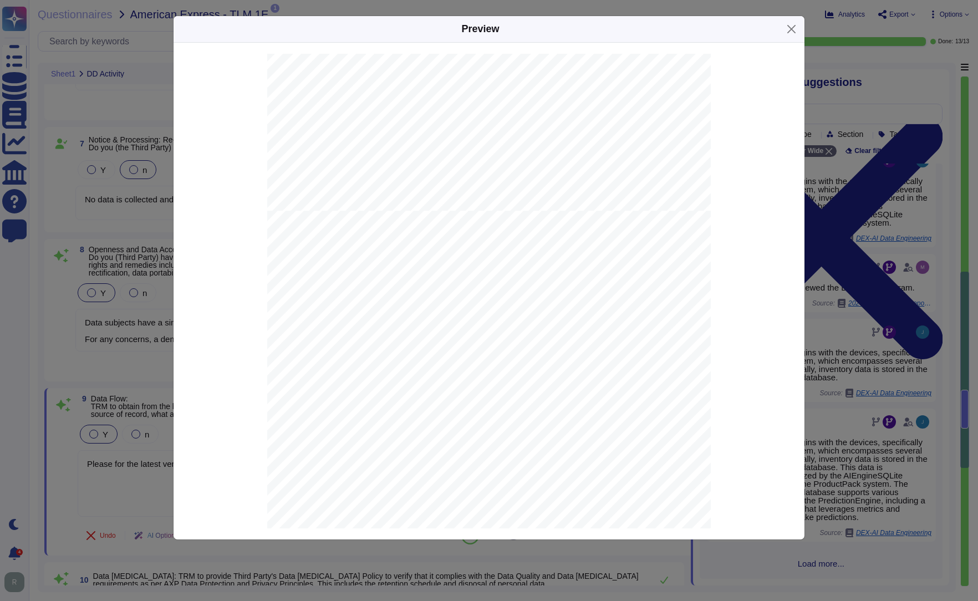
scroll to position [18063, 0]
click at [787, 28] on button "Close" at bounding box center [791, 29] width 17 height 17
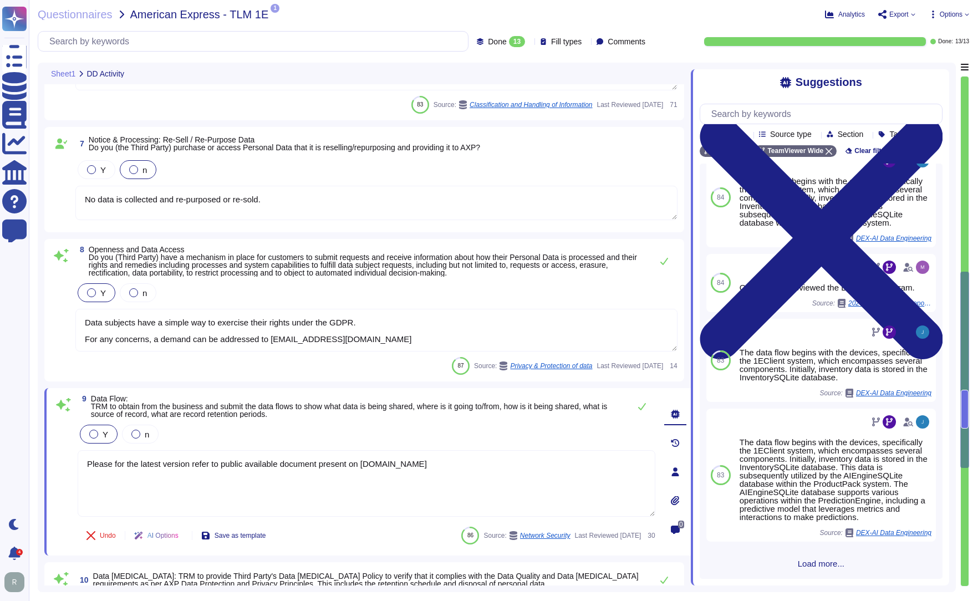
scroll to position [860, 0]
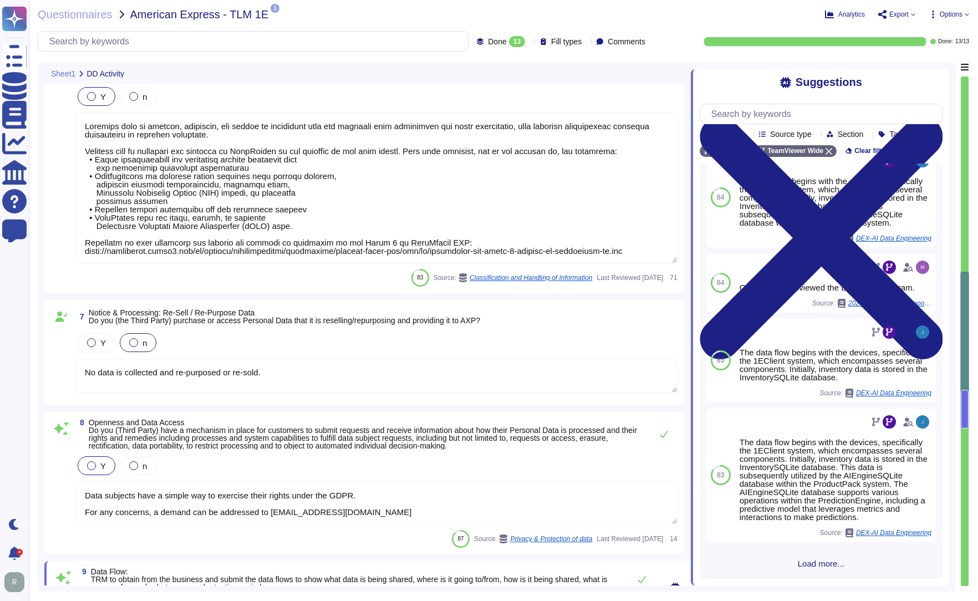
type textarea "TeamViewer appointed an external data protection officer (DPO). TeamViewer esta…"
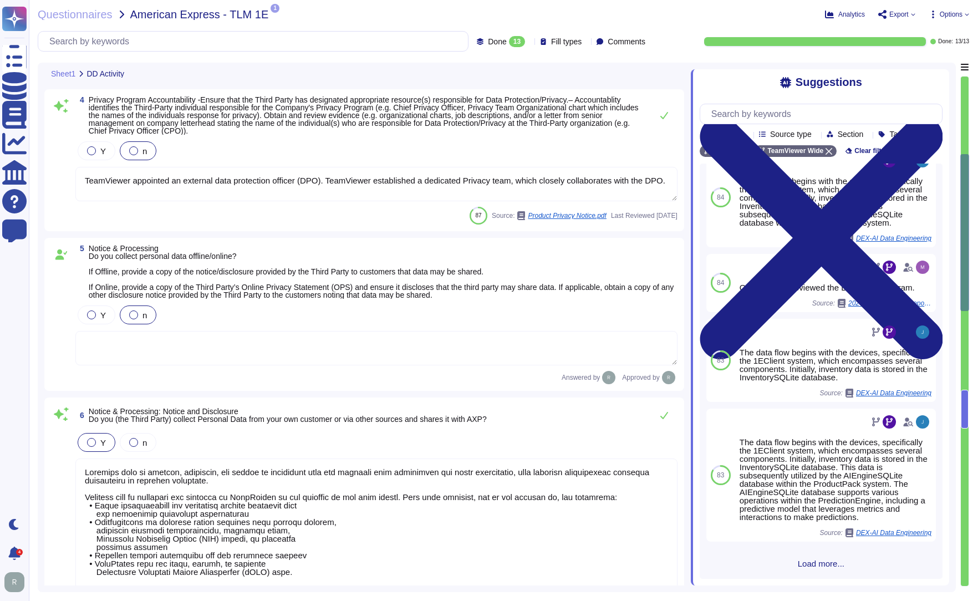
type textarea "TeamViewer has designed and rolled out a structured and holistic data protectio…"
type textarea "TeamViewer maintains comprehensive privacy policies and procedures for which th…"
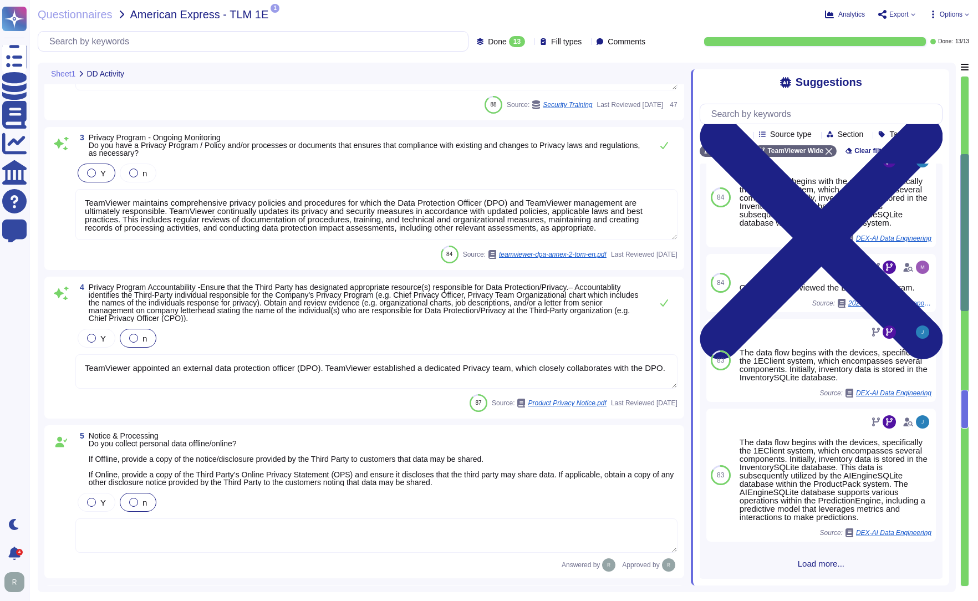
scroll to position [72, 0]
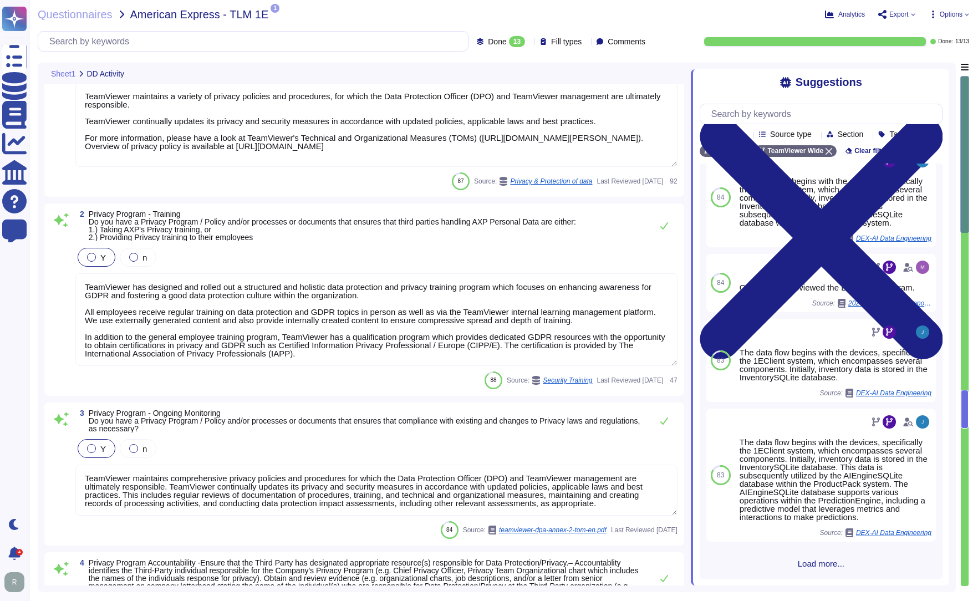
type textarea "TeamViewer maintains a variety of privacy policies and procedures, for which th…"
